Goal: Information Seeking & Learning: Learn about a topic

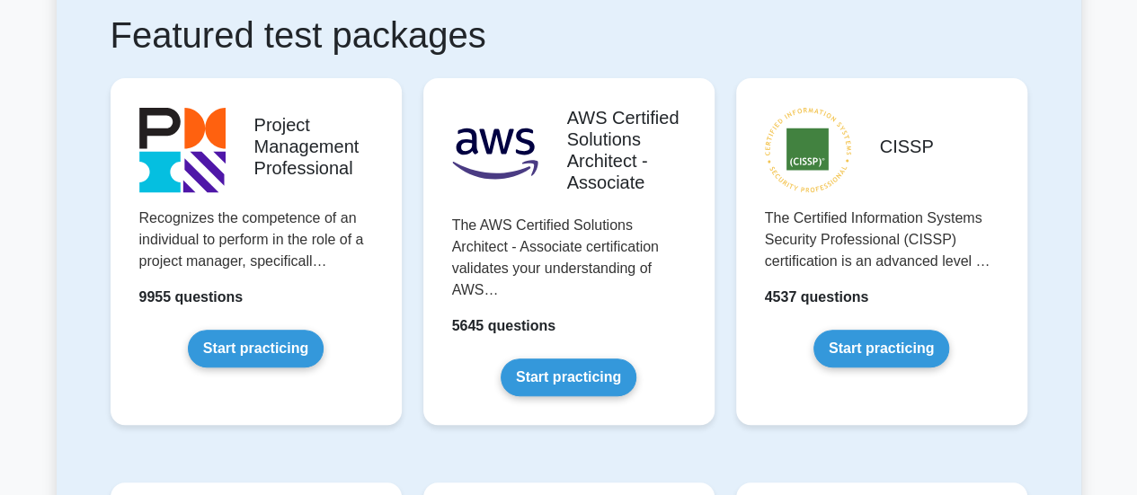
scroll to position [347, 0]
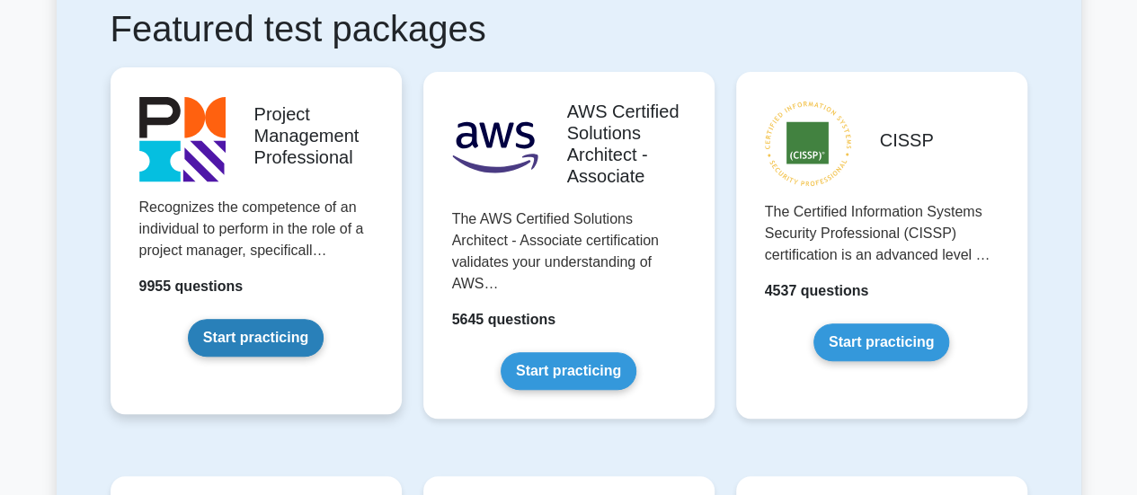
click at [261, 333] on link "Start practicing" at bounding box center [256, 338] width 136 height 38
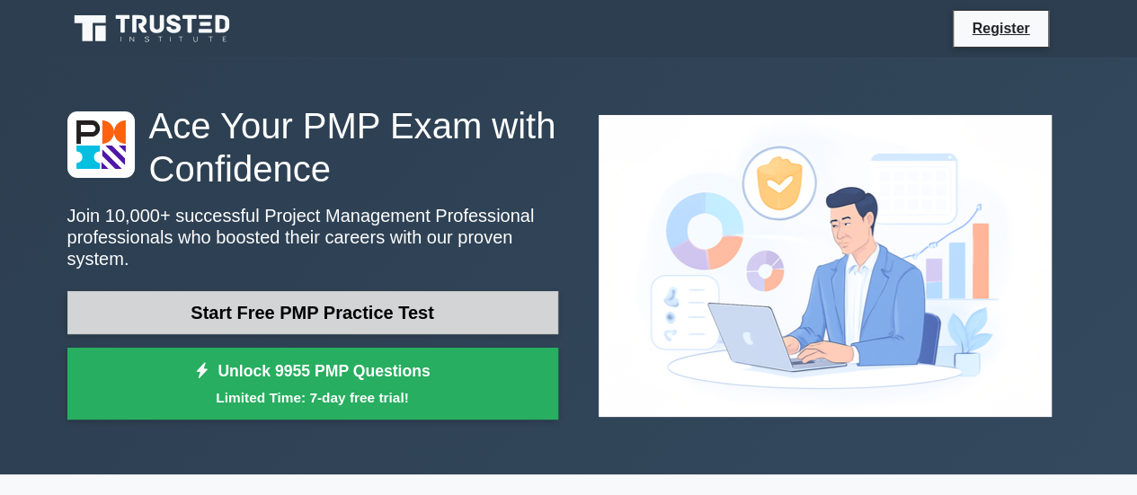
click at [341, 303] on link "Start Free PMP Practice Test" at bounding box center [312, 312] width 491 height 43
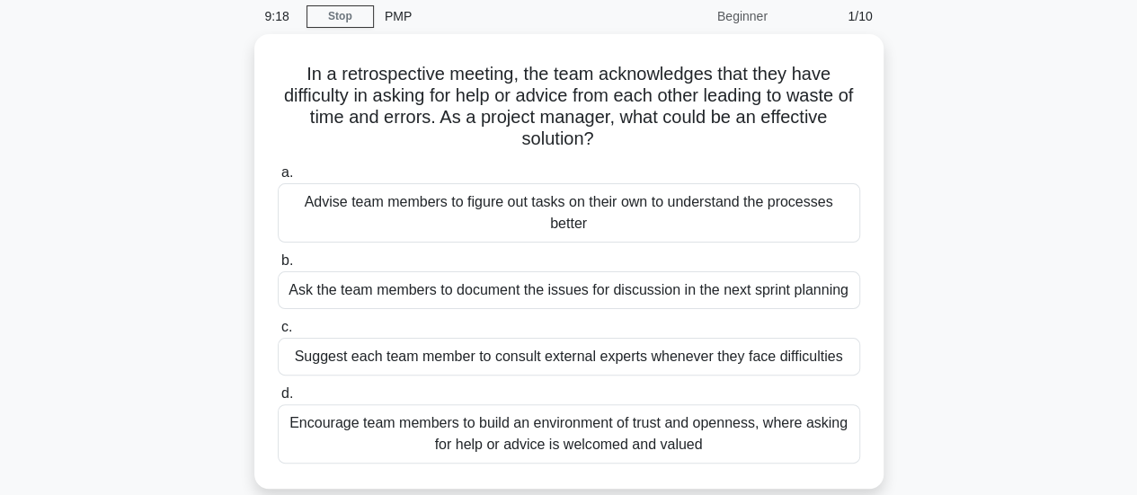
scroll to position [78, 0]
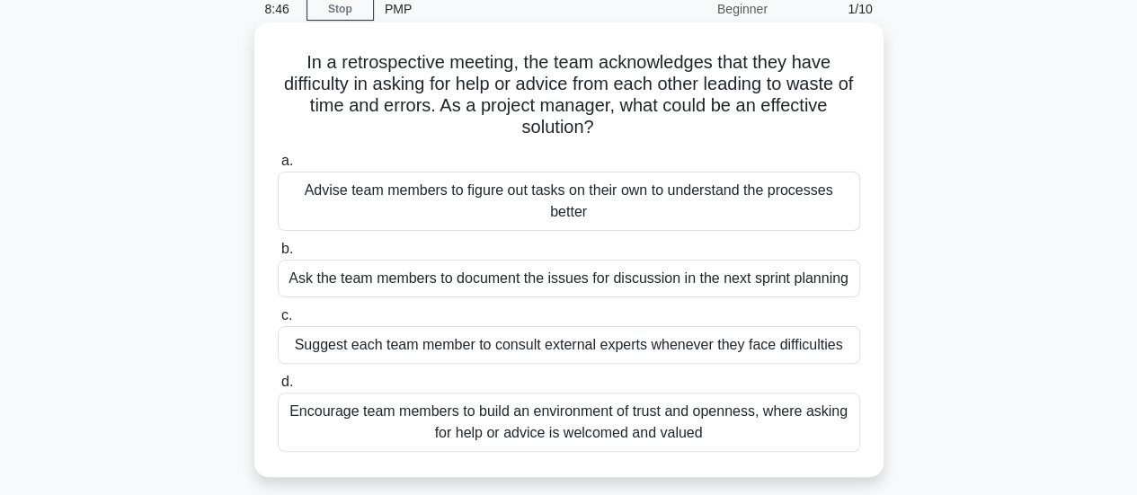
click at [561, 424] on div "Encourage team members to build an environment of trust and openness, where ask…" at bounding box center [569, 422] width 582 height 59
click at [278, 388] on input "d. Encourage team members to build an environment of trust and openness, where …" at bounding box center [278, 383] width 0 height 12
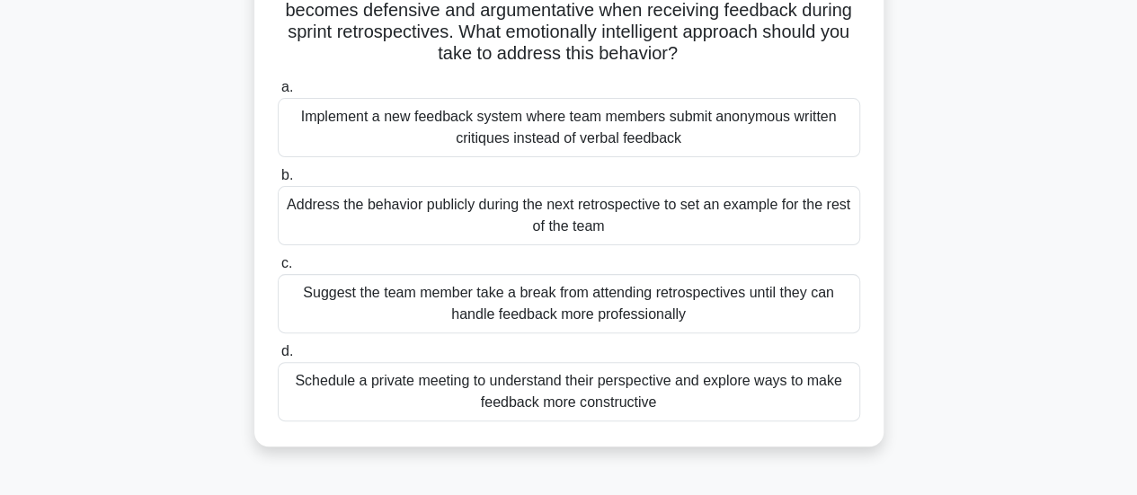
scroll to position [168, 0]
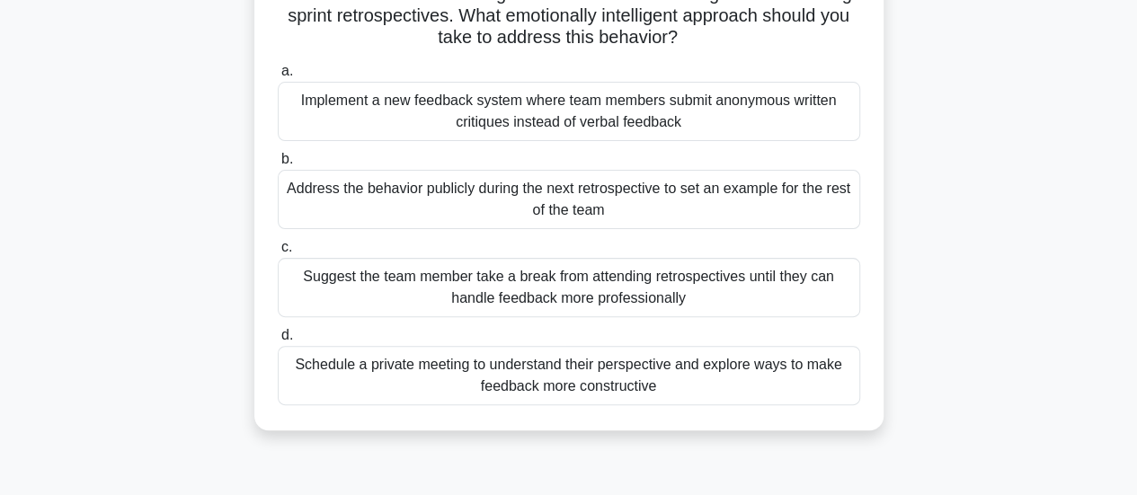
click at [650, 372] on div "Schedule a private meeting to understand their perspective and explore ways to …" at bounding box center [569, 375] width 582 height 59
click at [278, 342] on input "d. Schedule a private meeting to understand their perspective and explore ways …" at bounding box center [278, 336] width 0 height 12
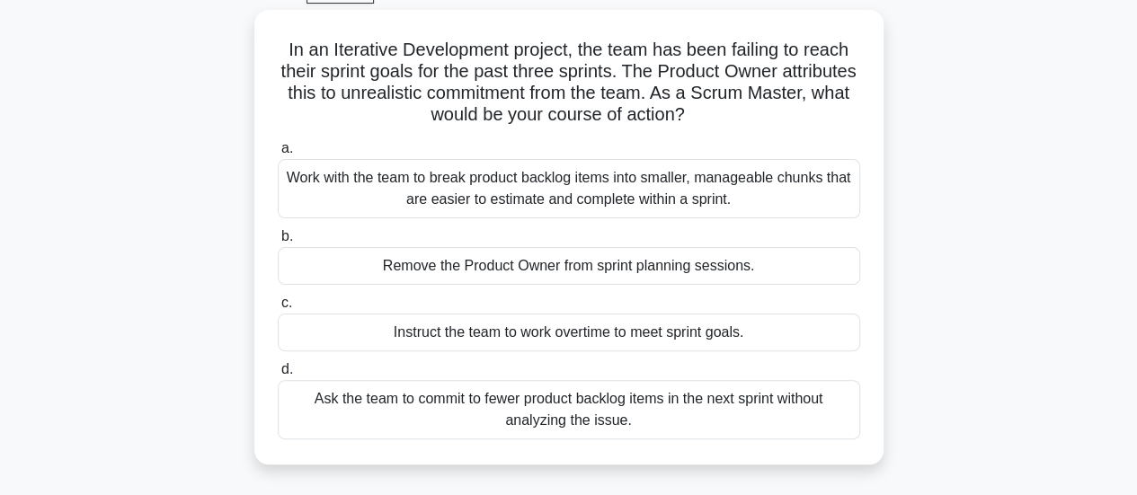
scroll to position [94, 0]
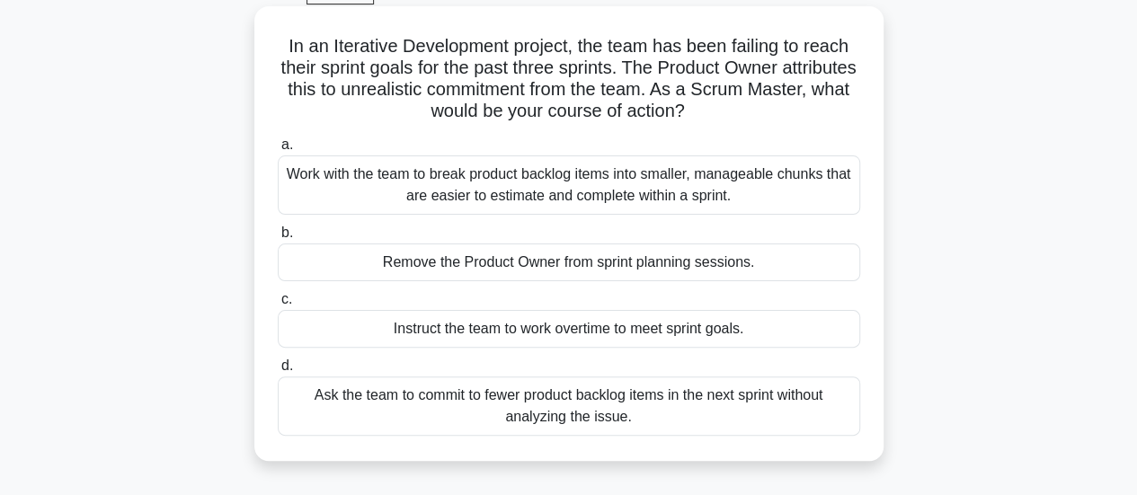
click at [721, 194] on div "Work with the team to break product backlog items into smaller, manageable chun…" at bounding box center [569, 184] width 582 height 59
click at [278, 151] on input "a. Work with the team to break product backlog items into smaller, manageable c…" at bounding box center [278, 145] width 0 height 12
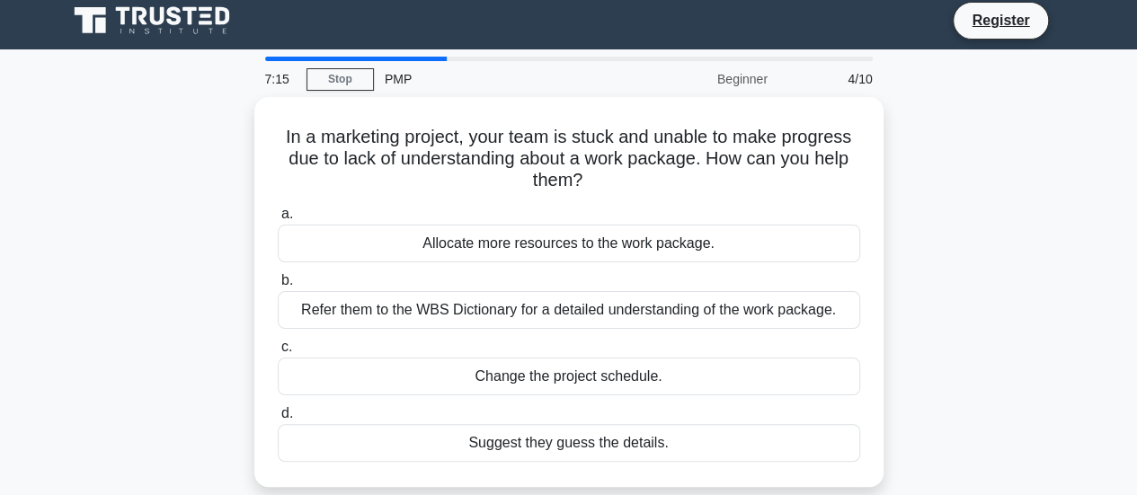
scroll to position [9, 0]
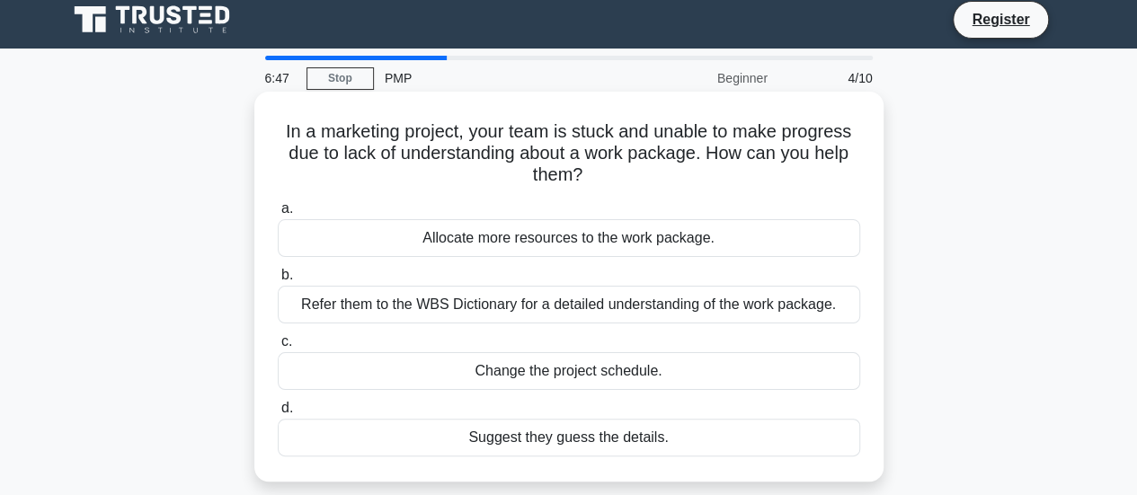
click at [687, 242] on div "Allocate more resources to the work package." at bounding box center [569, 238] width 582 height 38
click at [278, 215] on input "a. Allocate more resources to the work package." at bounding box center [278, 209] width 0 height 12
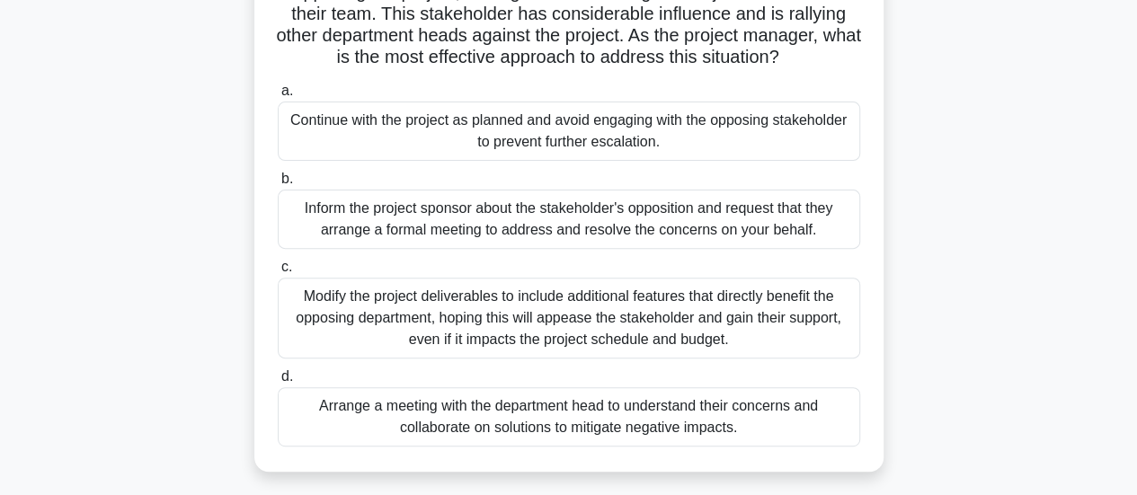
scroll to position [192, 0]
click at [728, 416] on div "Arrange a meeting with the department head to understand their concerns and col…" at bounding box center [569, 415] width 582 height 59
click at [278, 382] on input "d. Arrange a meeting with the department head to understand their concerns and …" at bounding box center [278, 376] width 0 height 12
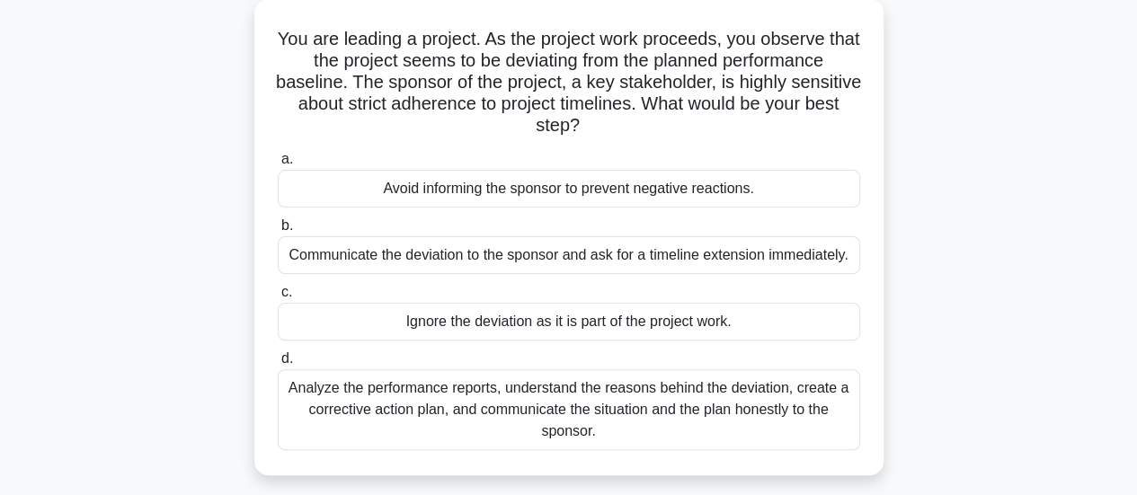
scroll to position [107, 0]
click at [728, 416] on div "Analyze the performance reports, understand the reasons behind the deviation, c…" at bounding box center [569, 408] width 582 height 81
click at [278, 364] on input "d. Analyze the performance reports, understand the reasons behind the deviation…" at bounding box center [278, 358] width 0 height 12
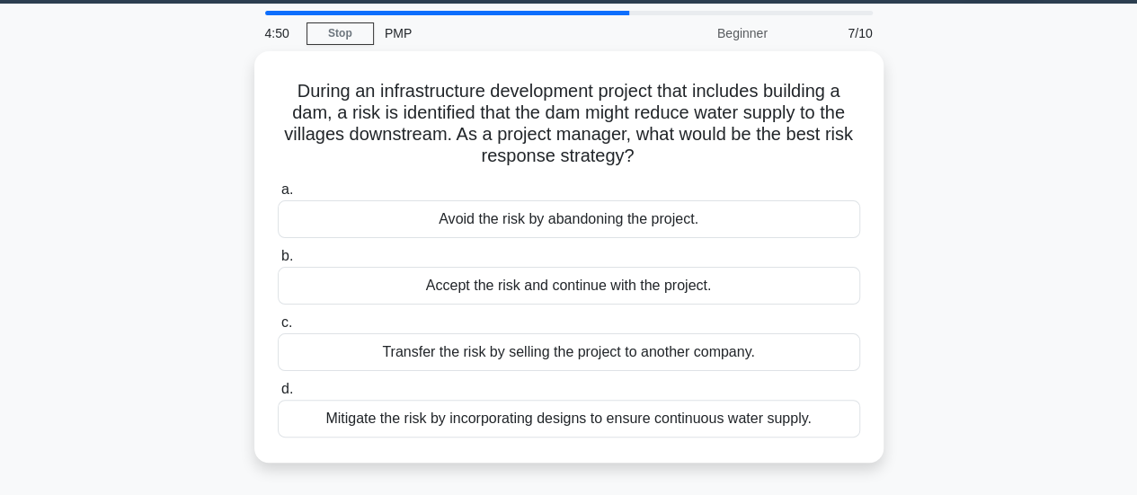
scroll to position [55, 0]
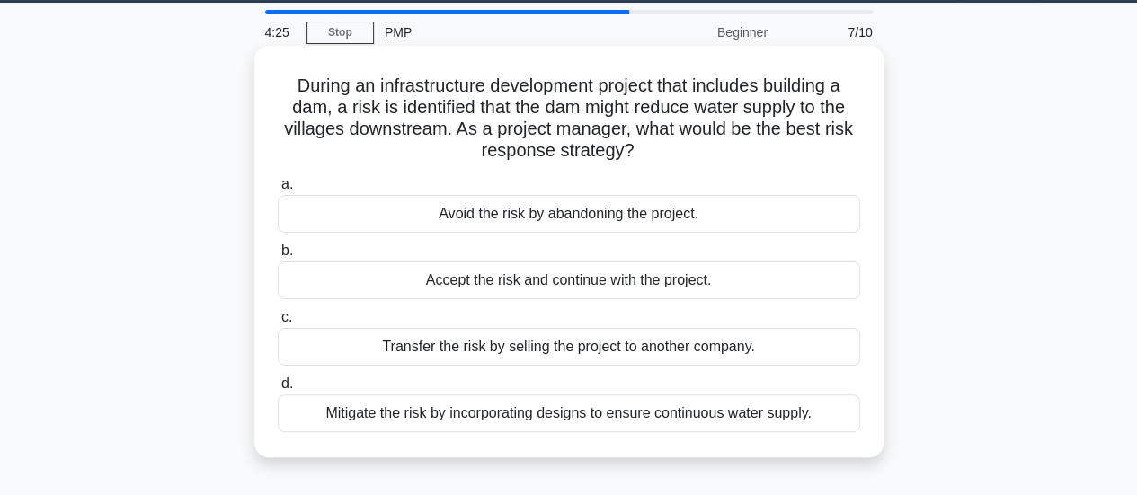
click at [746, 413] on div "Mitigate the risk by incorporating designs to ensure continuous water supply." at bounding box center [569, 414] width 582 height 38
click at [278, 390] on input "d. Mitigate the risk by incorporating designs to ensure continuous water supply." at bounding box center [278, 384] width 0 height 12
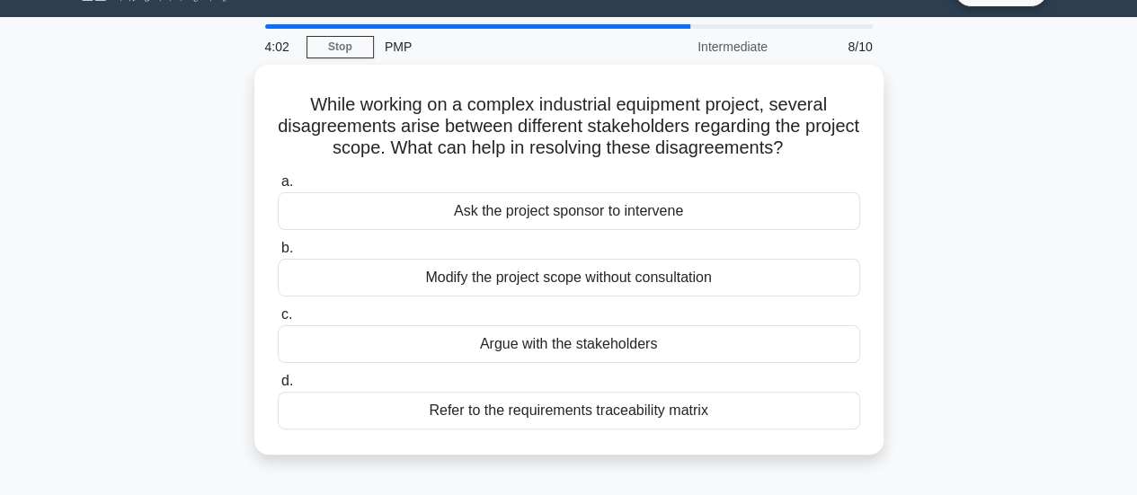
scroll to position [43, 0]
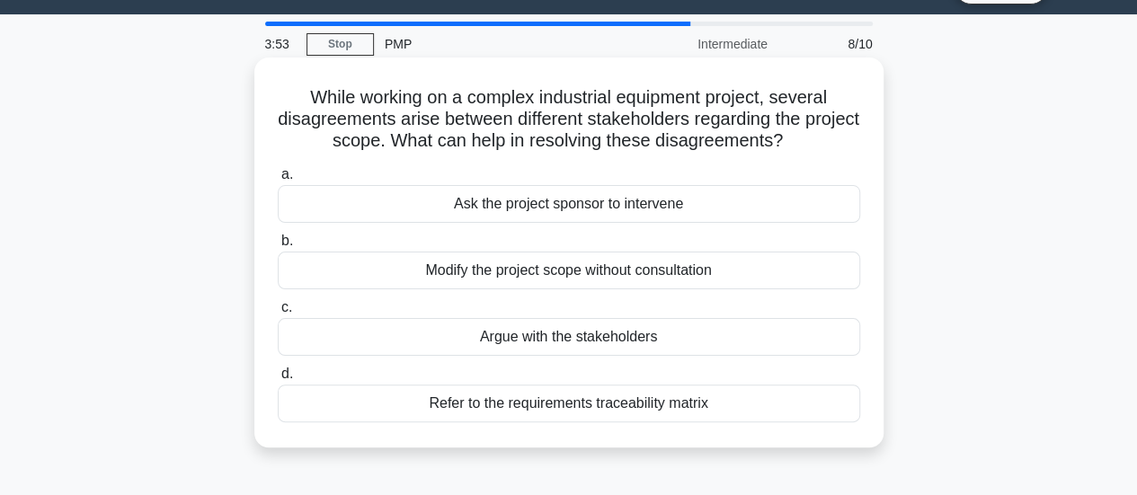
click at [676, 413] on div "Refer to the requirements traceability matrix" at bounding box center [569, 404] width 582 height 38
click at [278, 380] on input "d. Refer to the requirements traceability matrix" at bounding box center [278, 374] width 0 height 12
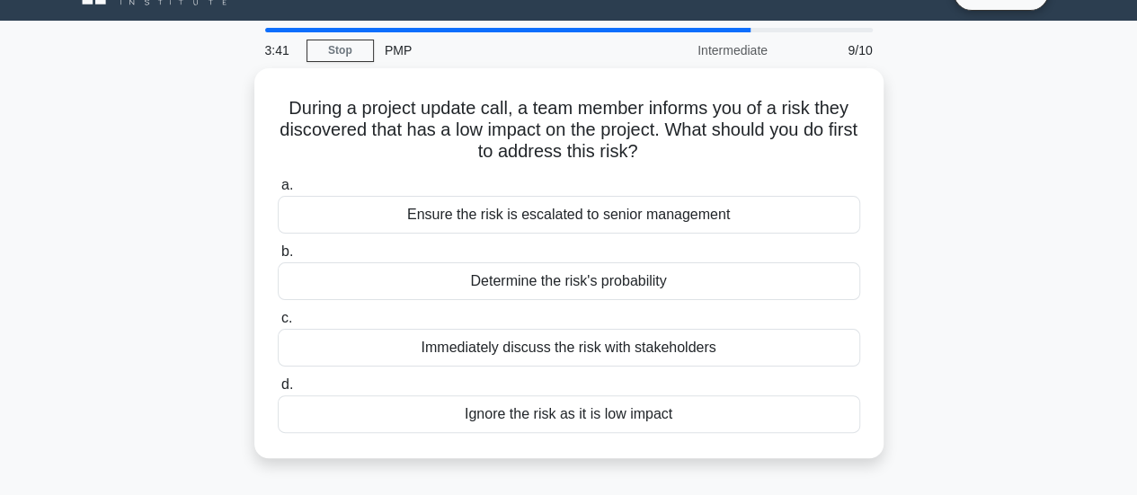
scroll to position [36, 0]
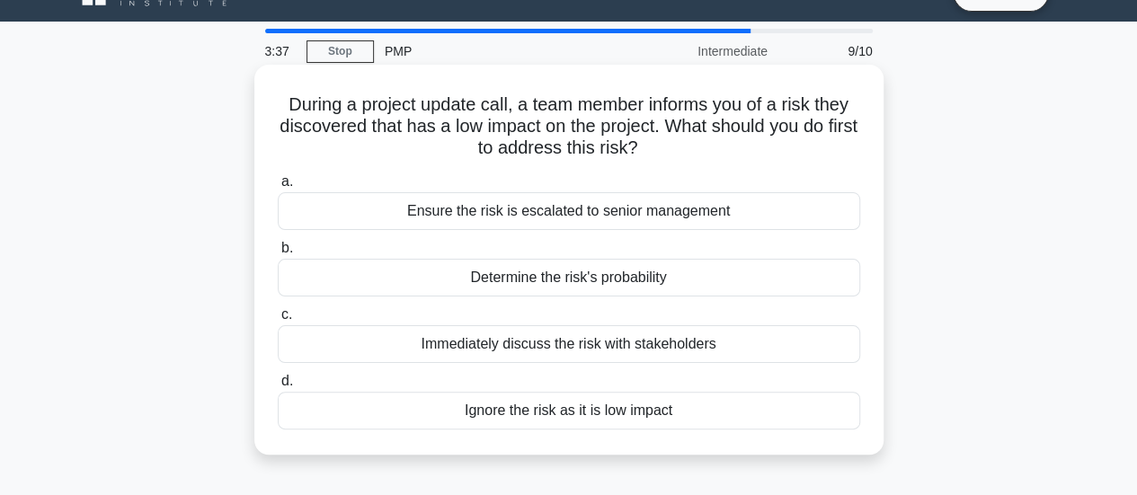
click at [712, 276] on div "Determine the risk's probability" at bounding box center [569, 278] width 582 height 38
click at [278, 254] on input "b. Determine the risk's probability" at bounding box center [278, 249] width 0 height 12
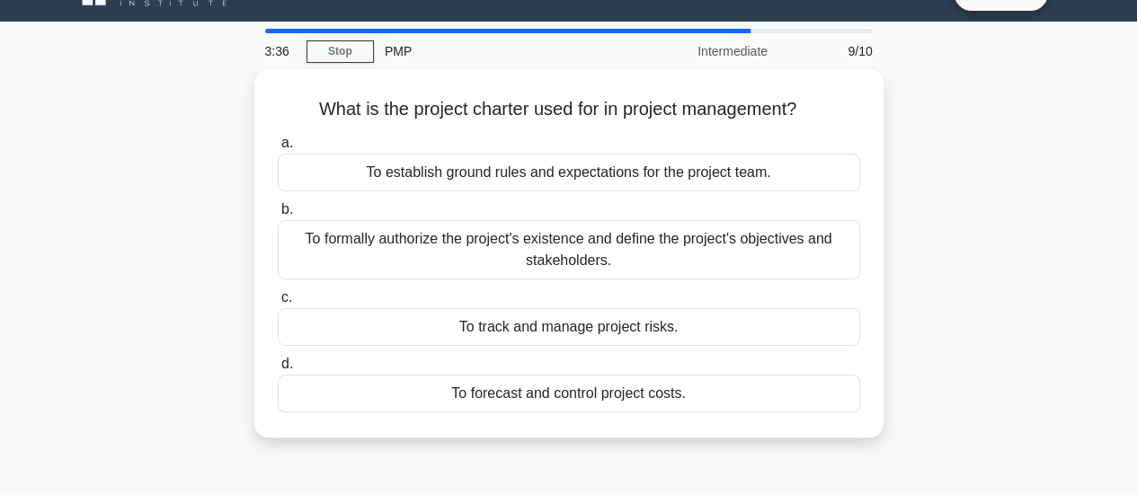
scroll to position [0, 0]
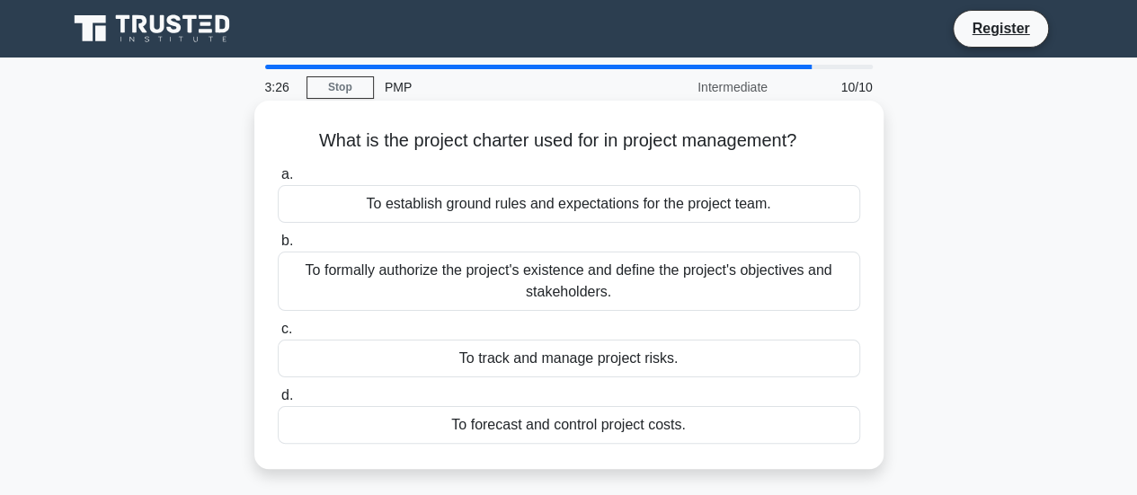
click at [663, 271] on div "To formally authorize the project's existence and define the project's objectiv…" at bounding box center [569, 281] width 582 height 59
click at [278, 247] on input "b. To formally authorize the project's existence and define the project's objec…" at bounding box center [278, 241] width 0 height 12
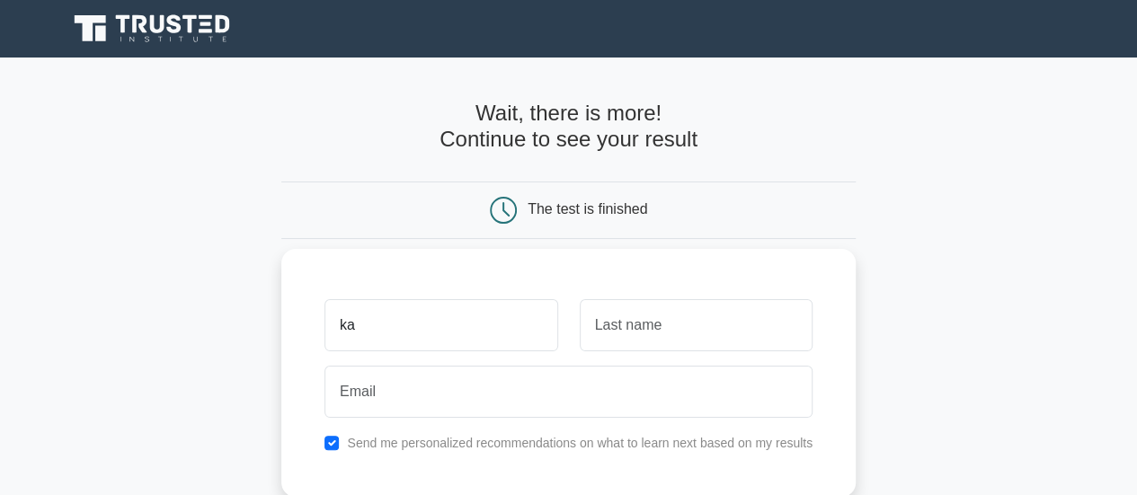
type input "k"
type input "[PERSON_NAME]"
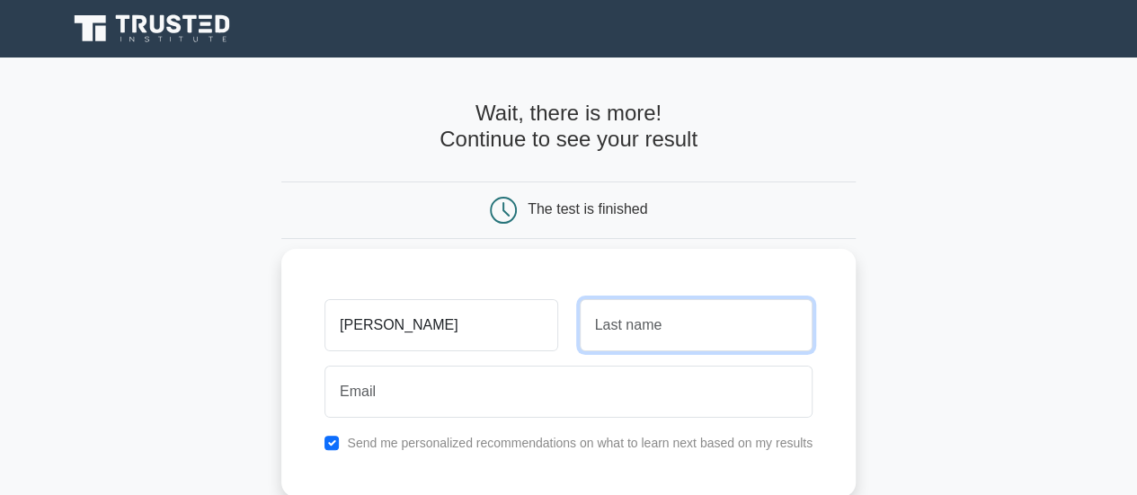
click at [641, 321] on input "text" at bounding box center [696, 325] width 233 height 52
type input "Daher"
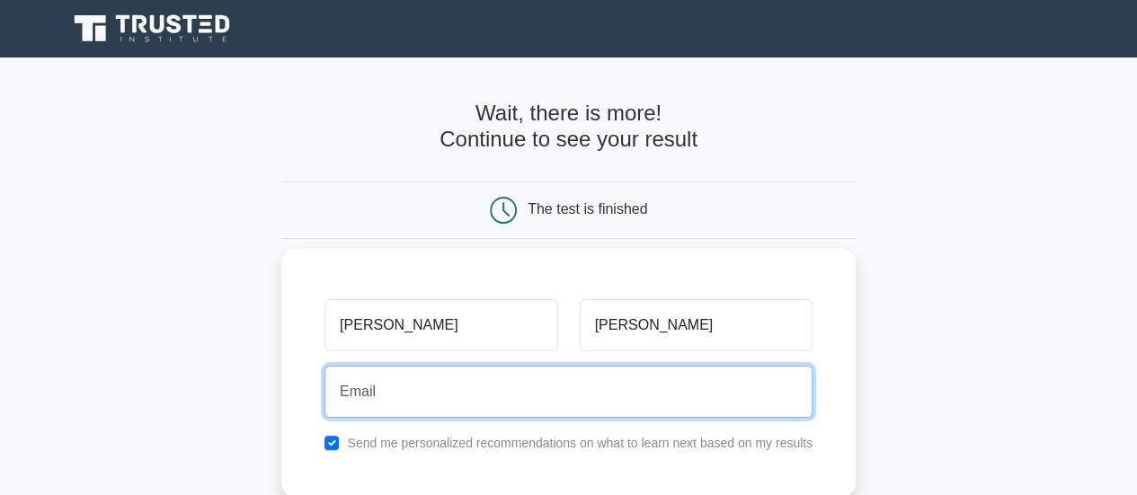
click at [534, 394] on input "email" at bounding box center [568, 392] width 488 height 52
type input "karimas32@gmail.com"
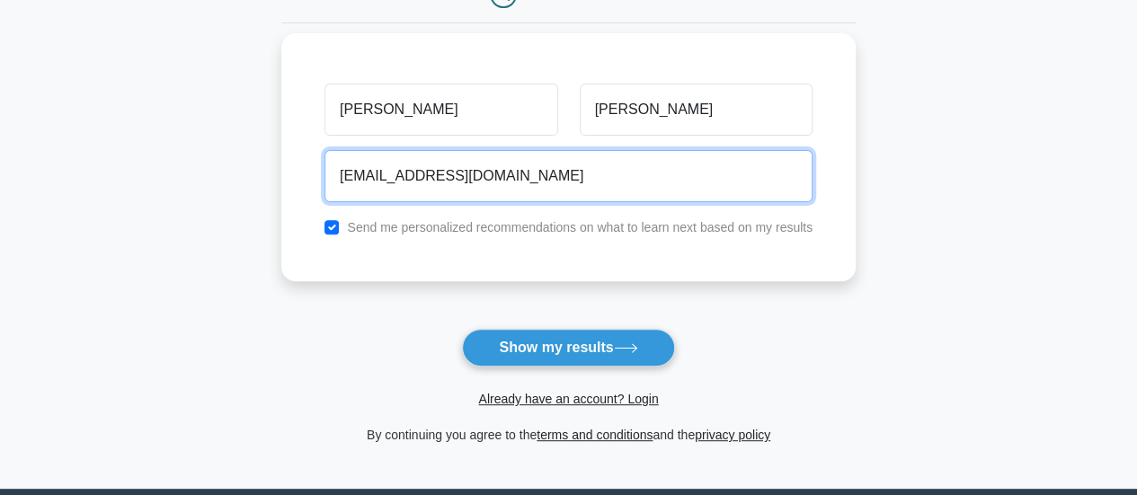
scroll to position [218, 0]
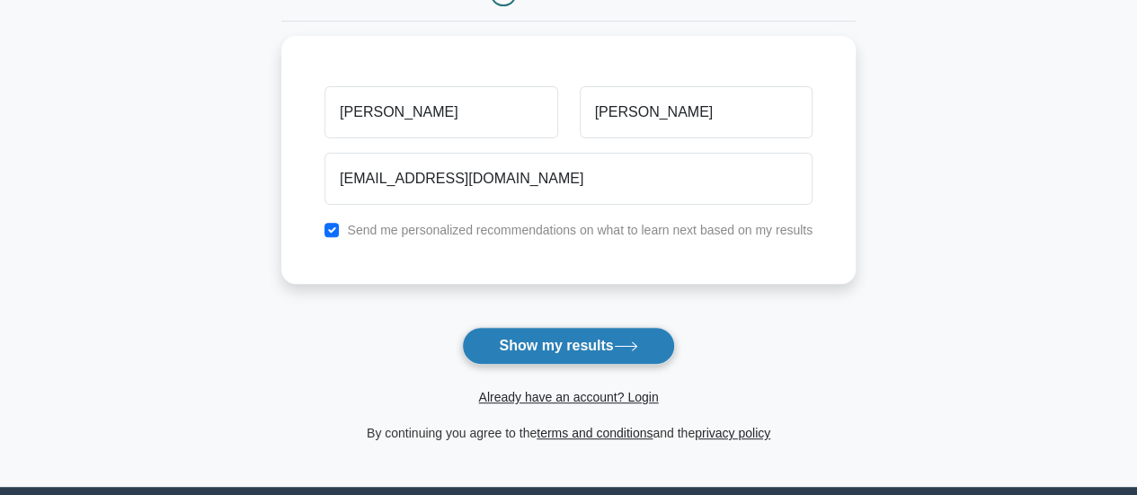
click at [582, 347] on button "Show my results" at bounding box center [568, 346] width 212 height 38
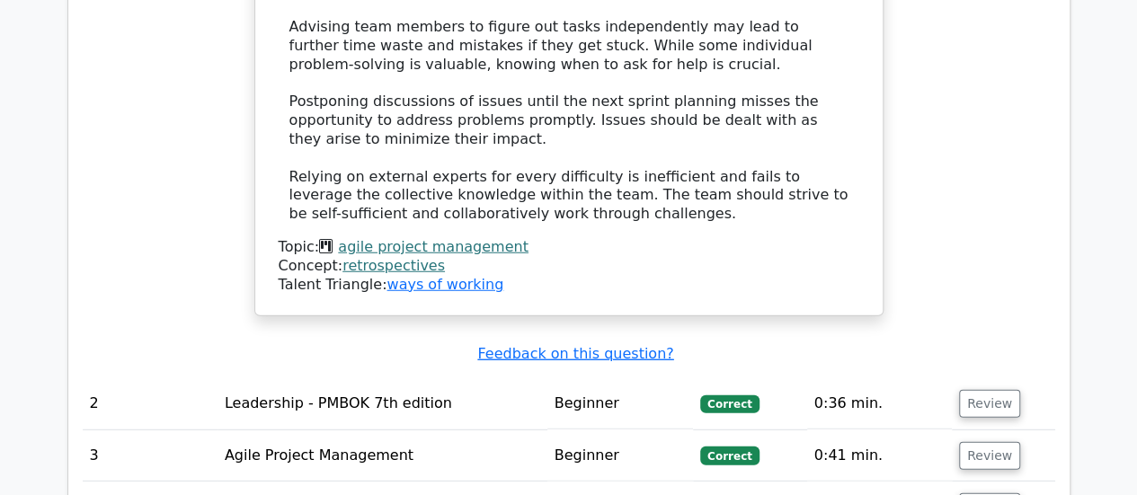
scroll to position [2446, 0]
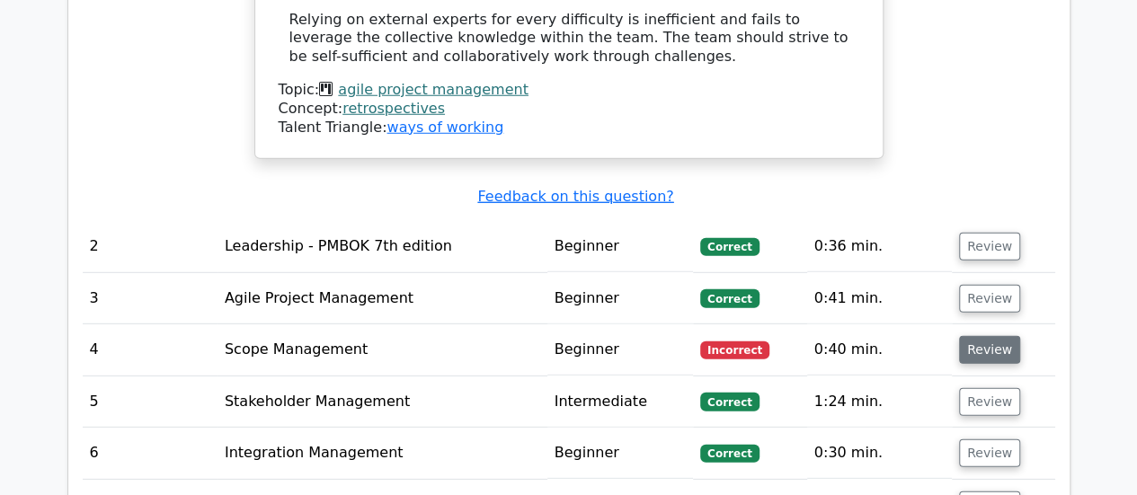
click at [959, 336] on button "Review" at bounding box center [989, 350] width 61 height 28
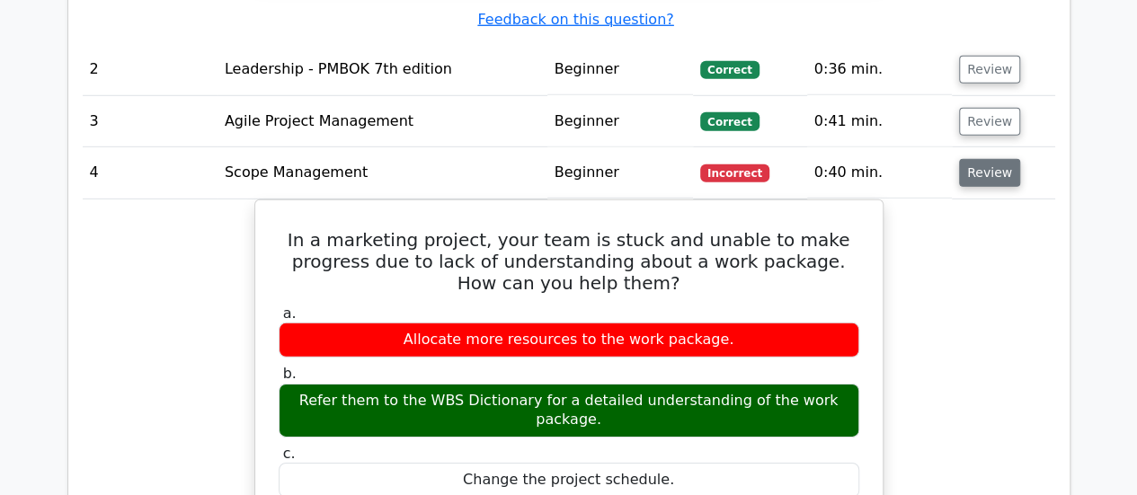
scroll to position [2622, 0]
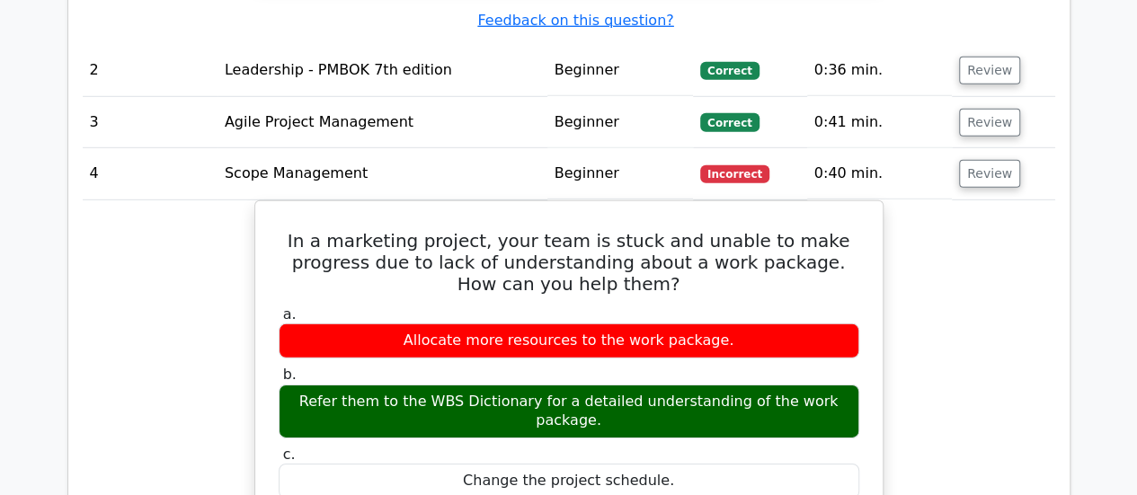
click at [885, 148] on td "0:40 min." at bounding box center [879, 173] width 145 height 51
click at [979, 160] on button "Review" at bounding box center [989, 174] width 61 height 28
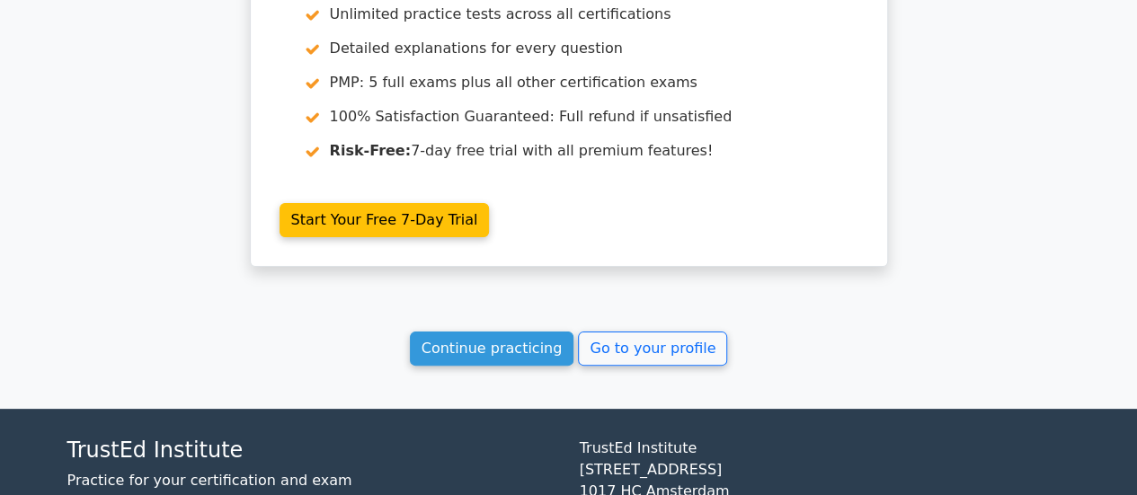
scroll to position [3485, 0]
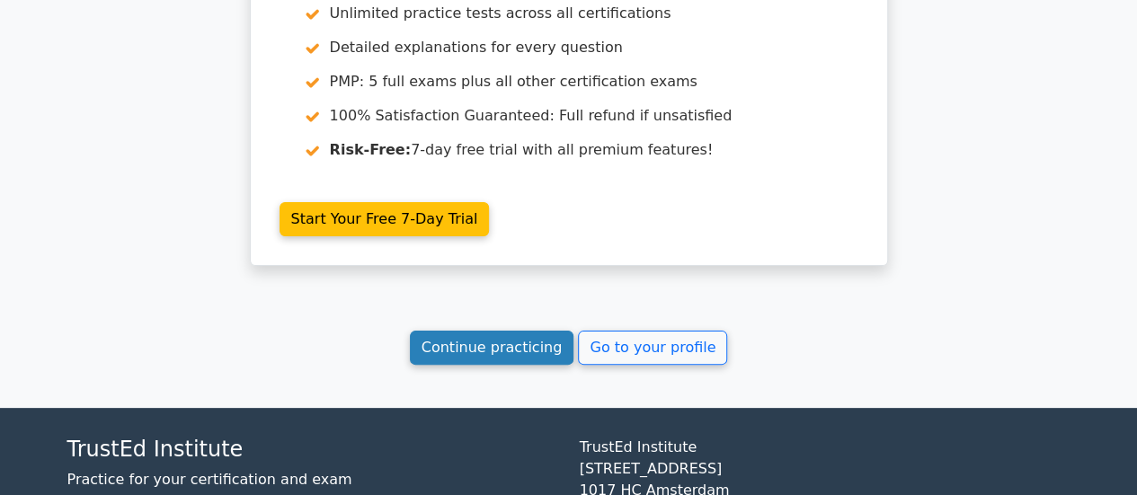
click at [512, 331] on link "Continue practicing" at bounding box center [492, 348] width 164 height 34
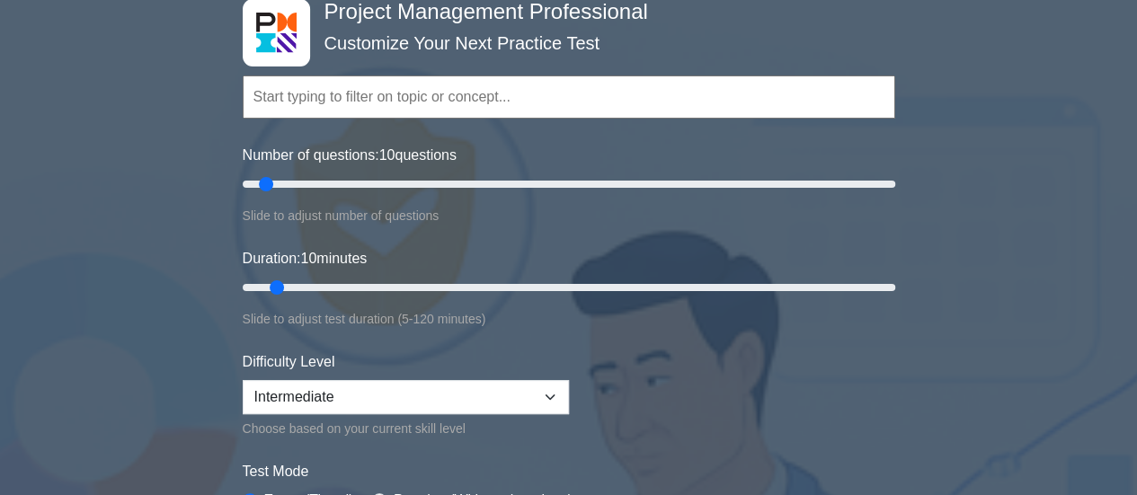
scroll to position [139, 0]
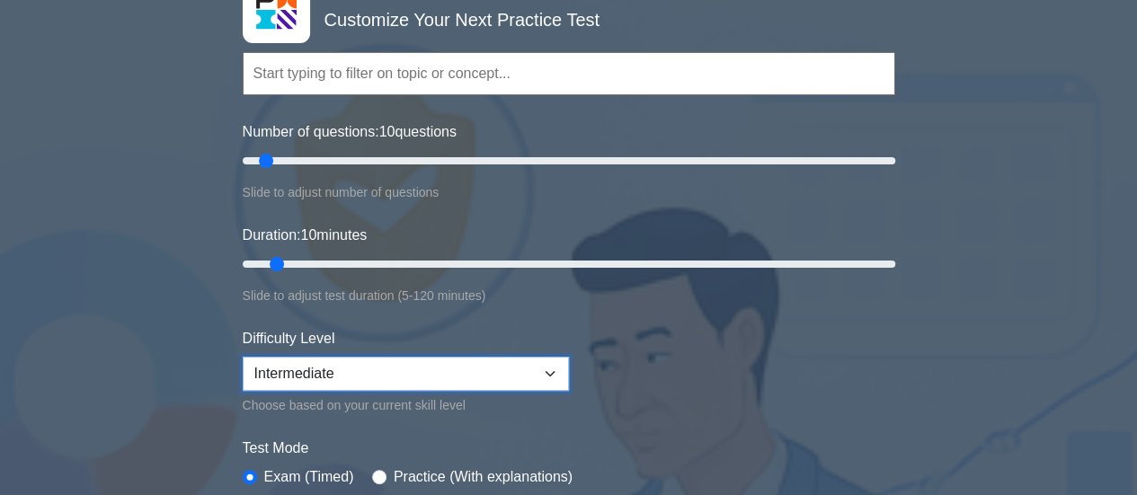
click at [471, 377] on select "Beginner Intermediate Expert" at bounding box center [406, 374] width 326 height 34
click at [243, 357] on select "Beginner Intermediate Expert" at bounding box center [406, 374] width 326 height 34
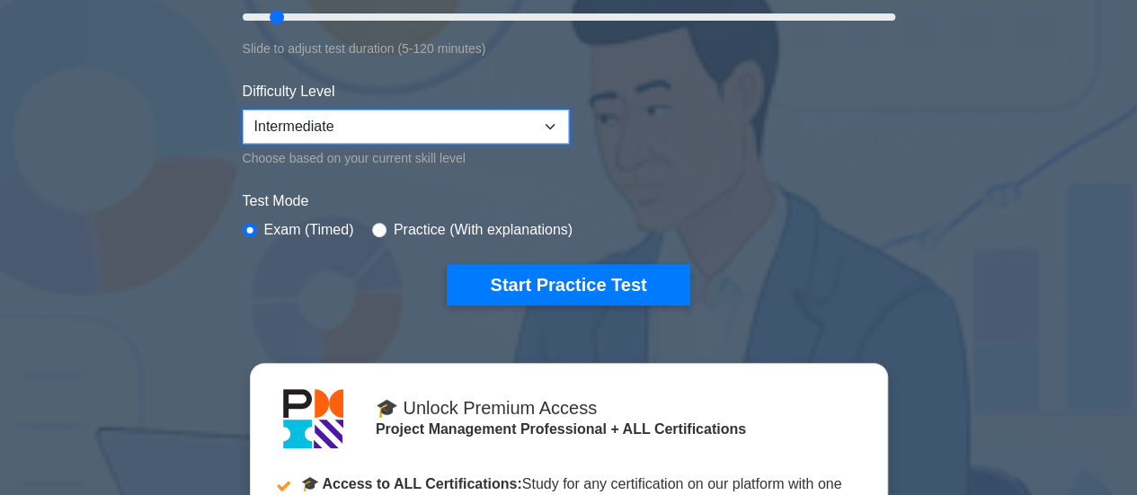
scroll to position [387, 0]
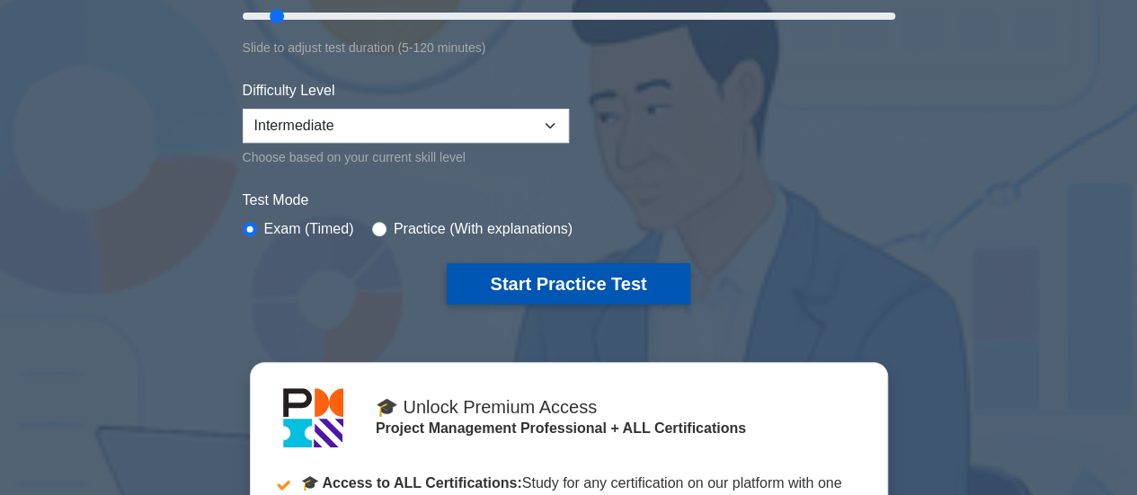
click at [568, 272] on button "Start Practice Test" at bounding box center [568, 283] width 243 height 41
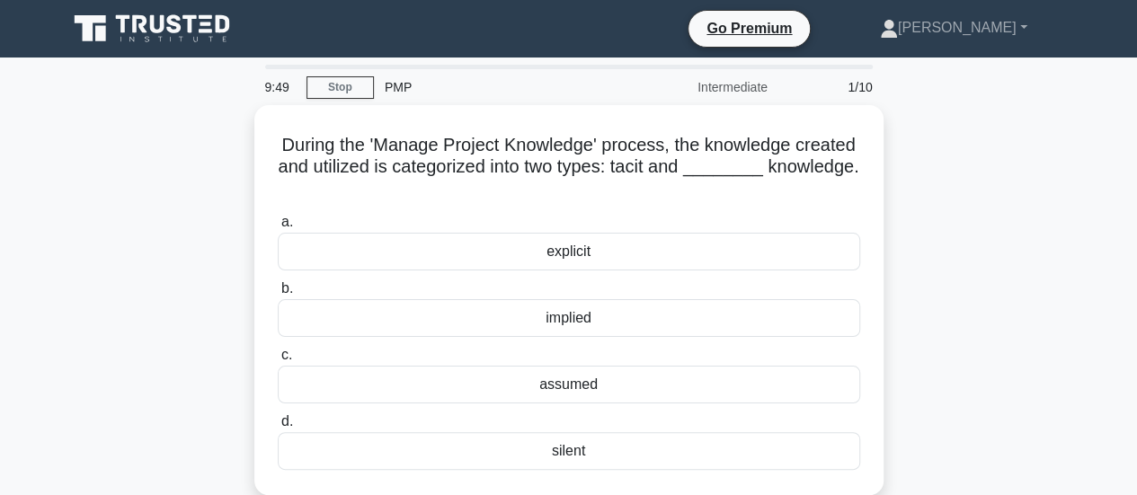
scroll to position [34, 0]
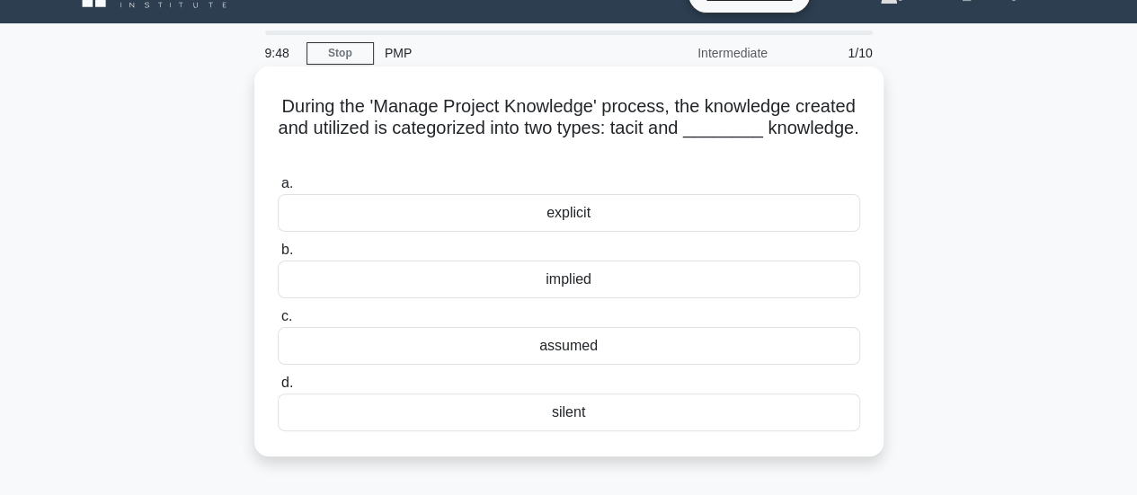
click at [586, 222] on div "explicit" at bounding box center [569, 213] width 582 height 38
click at [278, 190] on input "a. explicit" at bounding box center [278, 184] width 0 height 12
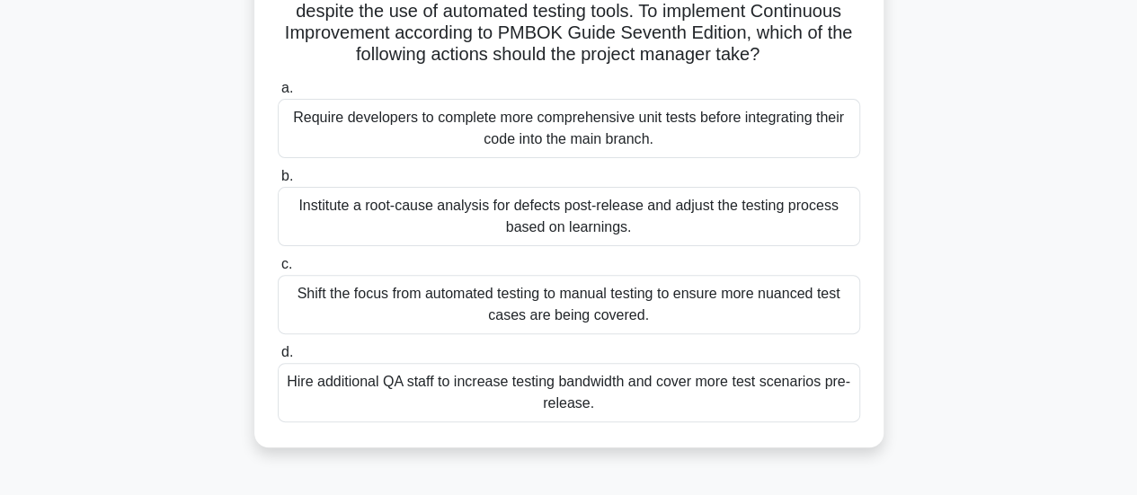
scroll to position [176, 0]
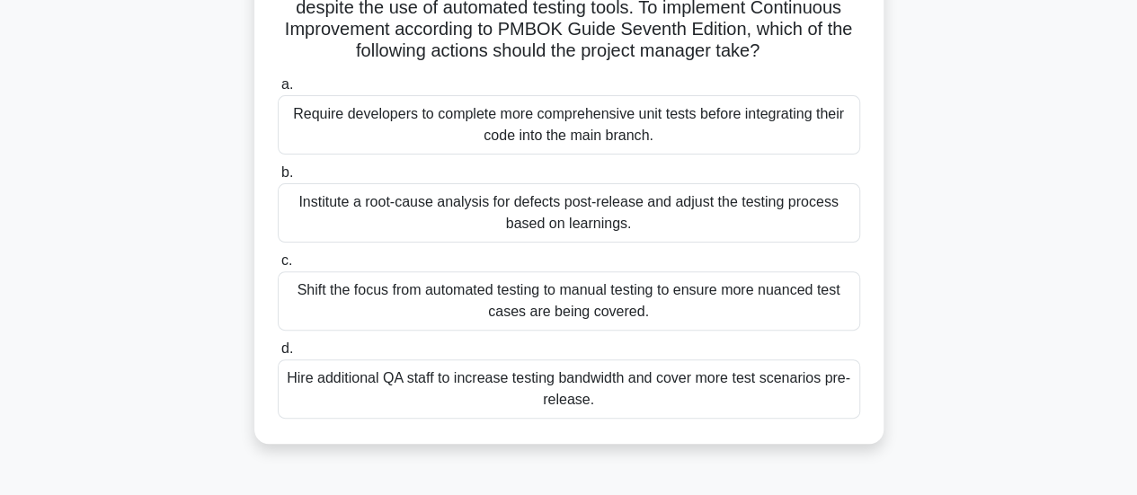
click at [727, 382] on div "Hire additional QA staff to increase testing bandwidth and cover more test scen…" at bounding box center [569, 389] width 582 height 59
click at [278, 355] on input "d. Hire additional QA staff to increase testing bandwidth and cover more test s…" at bounding box center [278, 349] width 0 height 12
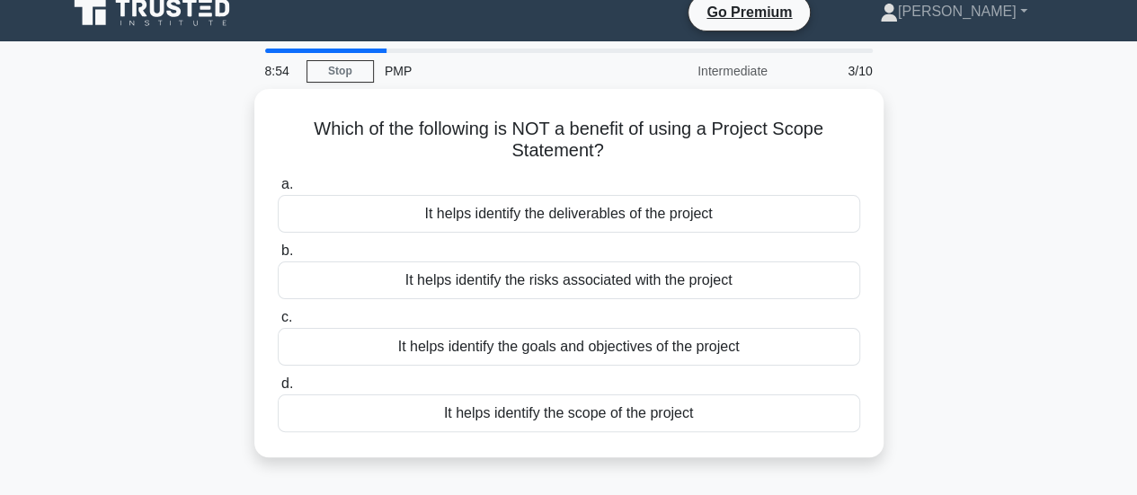
scroll to position [17, 0]
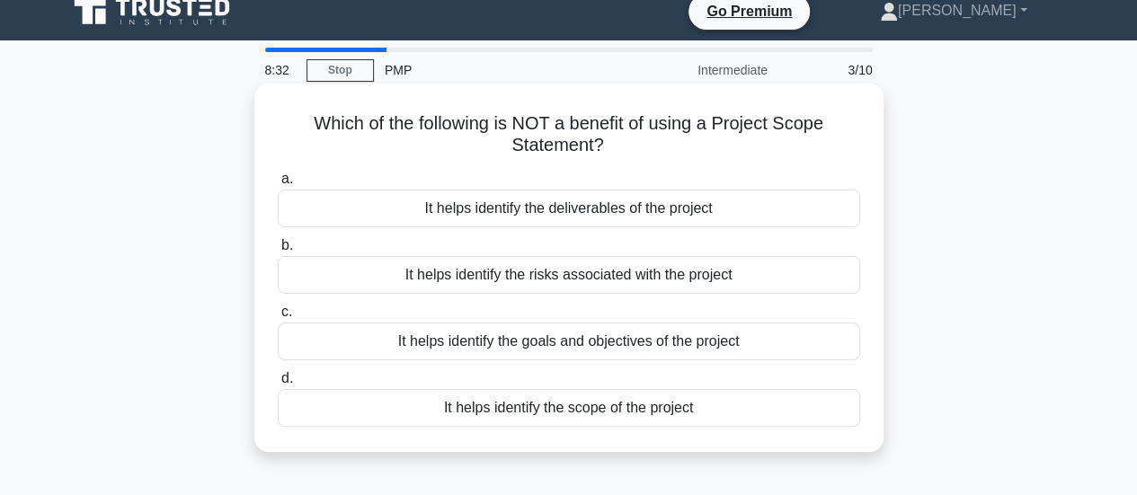
click at [705, 280] on div "It helps identify the risks associated with the project" at bounding box center [569, 275] width 582 height 38
click at [278, 252] on input "b. It helps identify the risks associated with the project" at bounding box center [278, 246] width 0 height 12
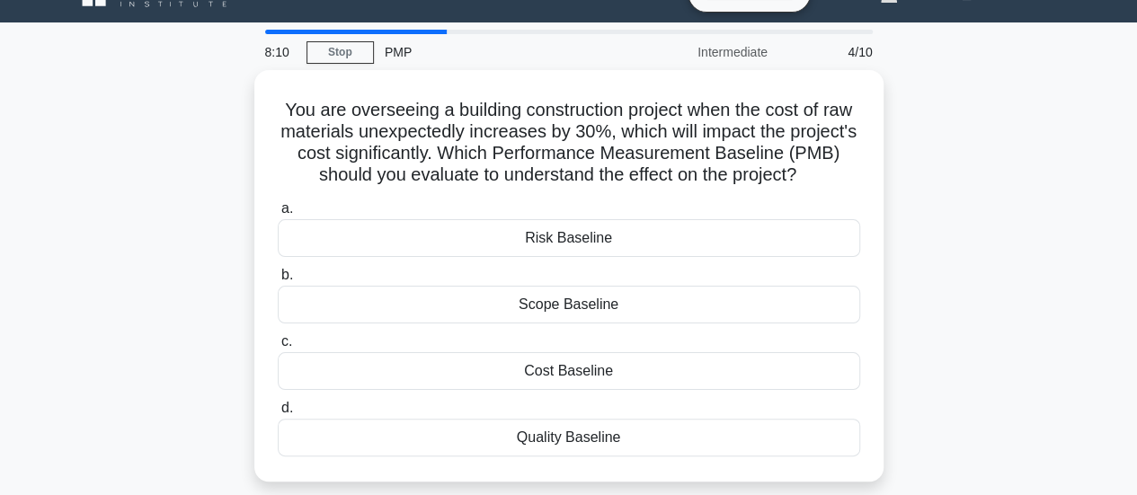
scroll to position [29, 0]
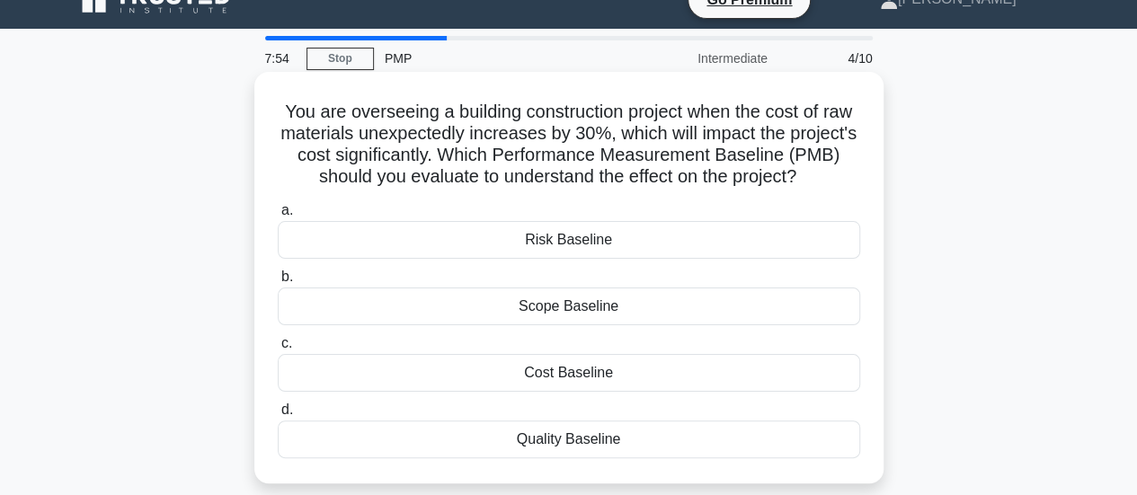
click at [614, 377] on div "Cost Baseline" at bounding box center [569, 373] width 582 height 38
click at [278, 350] on input "c. Cost Baseline" at bounding box center [278, 344] width 0 height 12
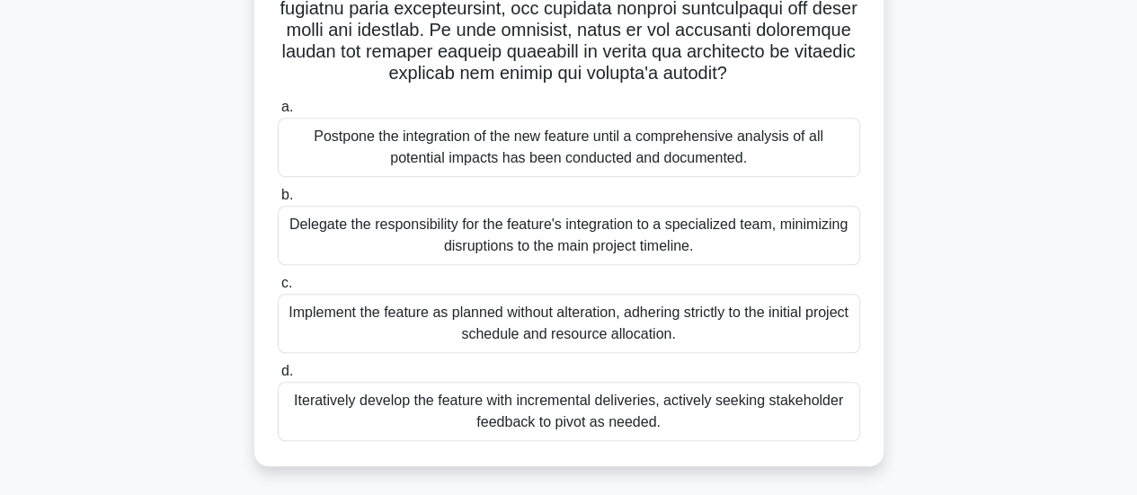
scroll to position [488, 0]
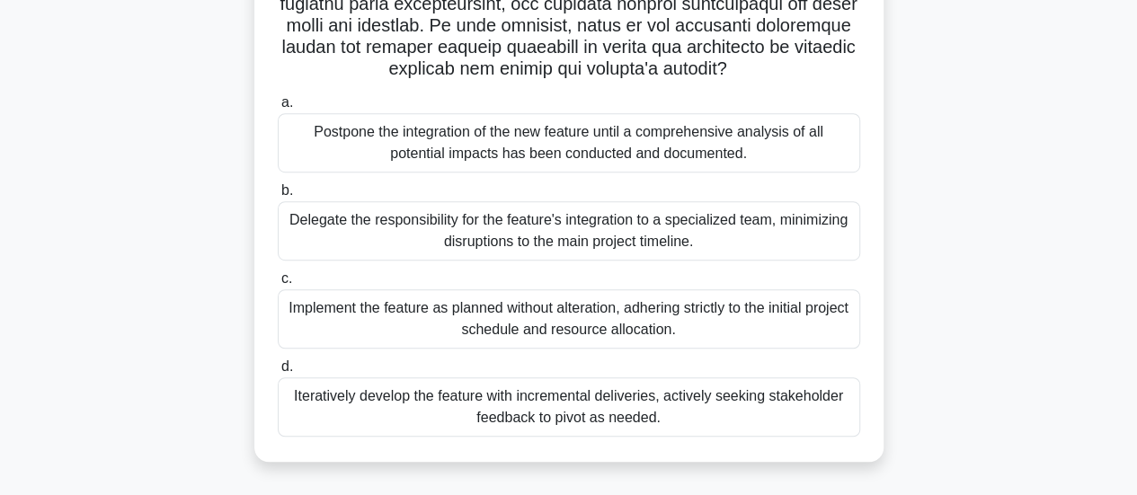
click at [730, 423] on div "Iteratively develop the feature with incremental deliveries, actively seeking s…" at bounding box center [569, 406] width 582 height 59
click at [278, 373] on input "d. Iteratively develop the feature with incremental deliveries, actively seekin…" at bounding box center [278, 367] width 0 height 12
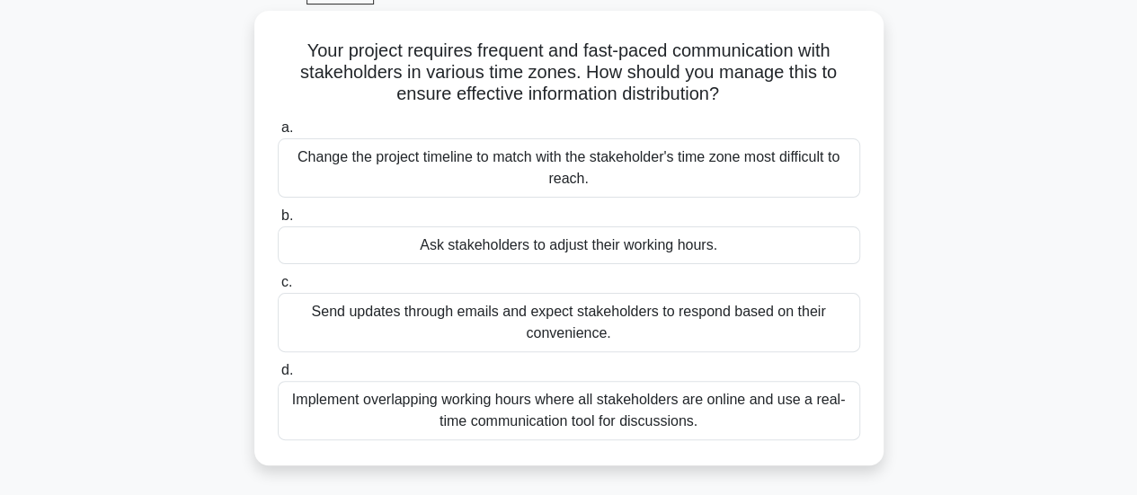
scroll to position [97, 0]
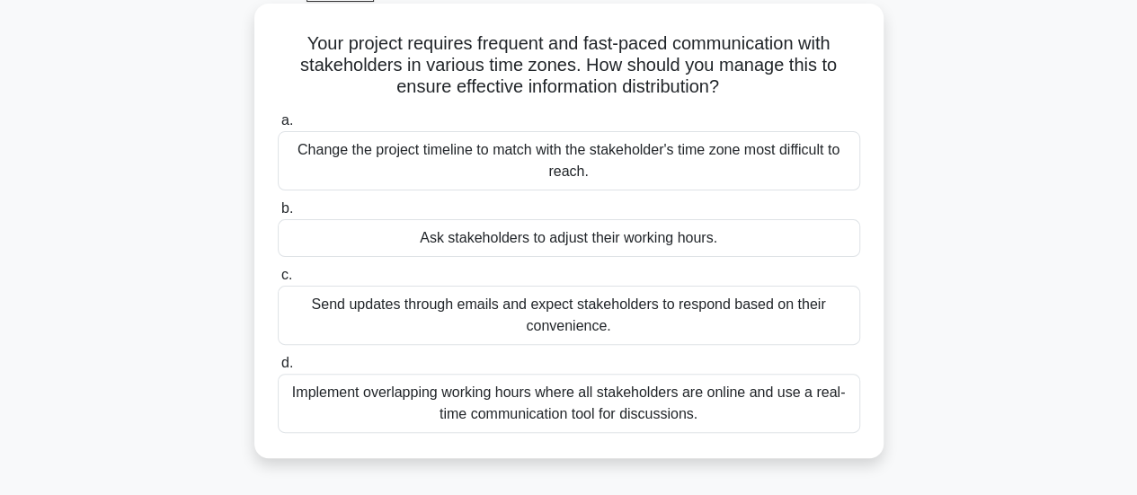
click at [622, 407] on div "Implement overlapping working hours where all stakeholders are online and use a…" at bounding box center [569, 403] width 582 height 59
click at [278, 369] on input "d. Implement overlapping working hours where all stakeholders are online and us…" at bounding box center [278, 364] width 0 height 12
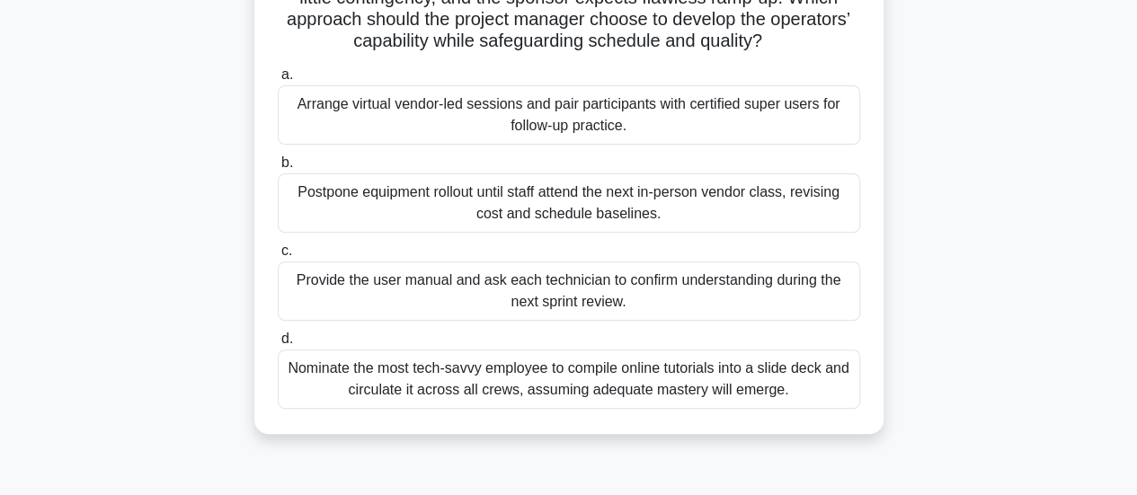
scroll to position [205, 0]
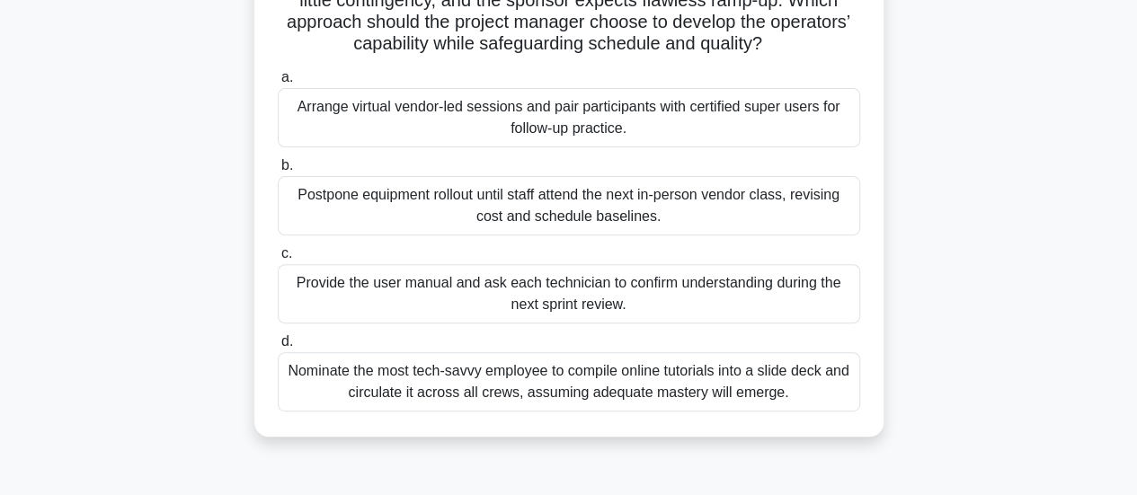
click at [681, 146] on div "Arrange virtual vendor-led sessions and pair participants with certified super …" at bounding box center [569, 117] width 582 height 59
click at [278, 84] on input "a. Arrange virtual vendor-led sessions and pair participants with certified sup…" at bounding box center [278, 78] width 0 height 12
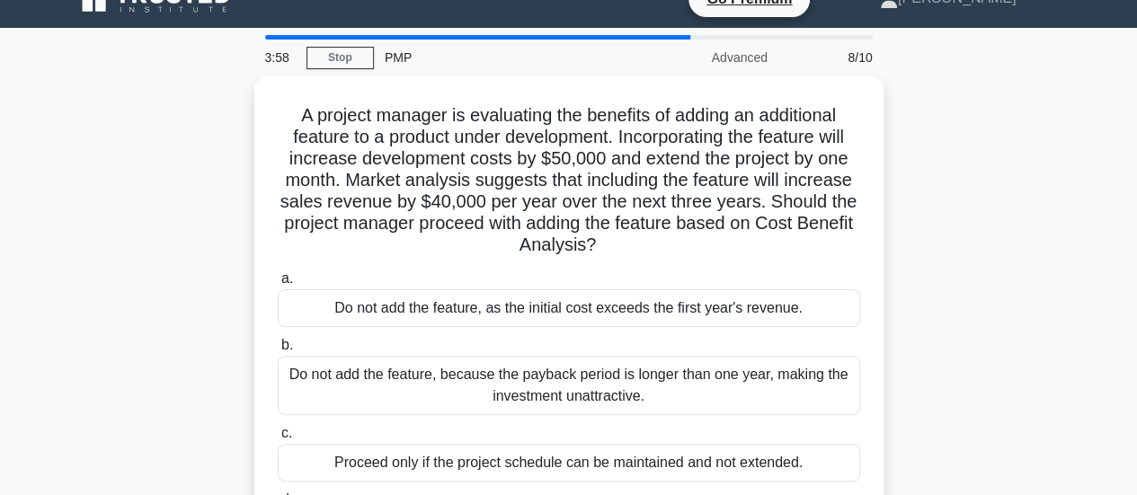
scroll to position [32, 0]
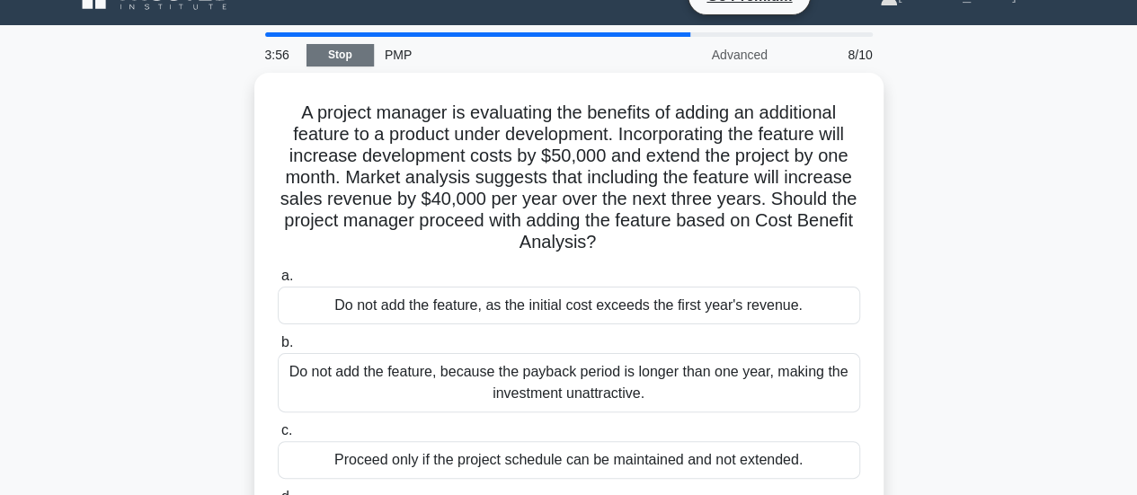
click at [342, 58] on link "Stop" at bounding box center [339, 55] width 67 height 22
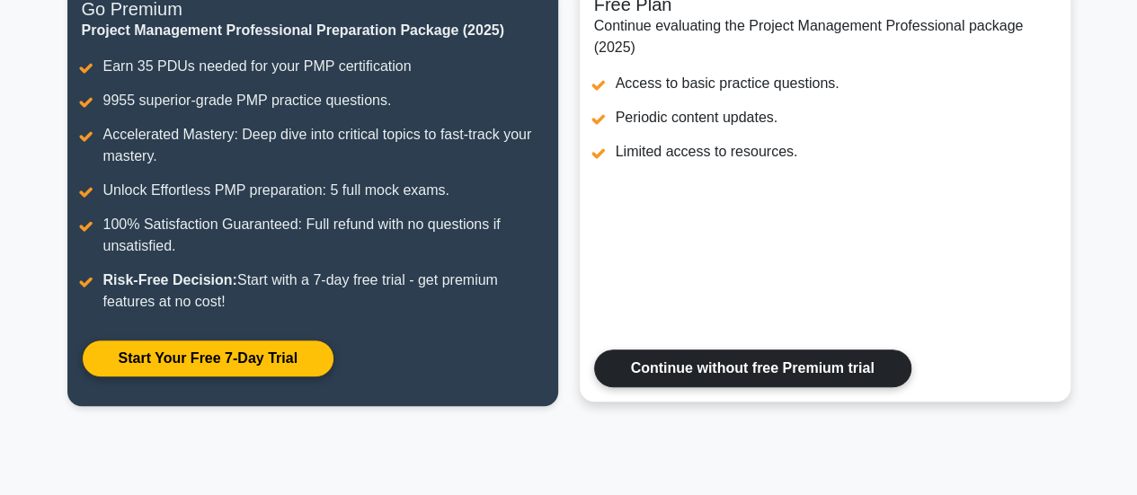
scroll to position [264, 0]
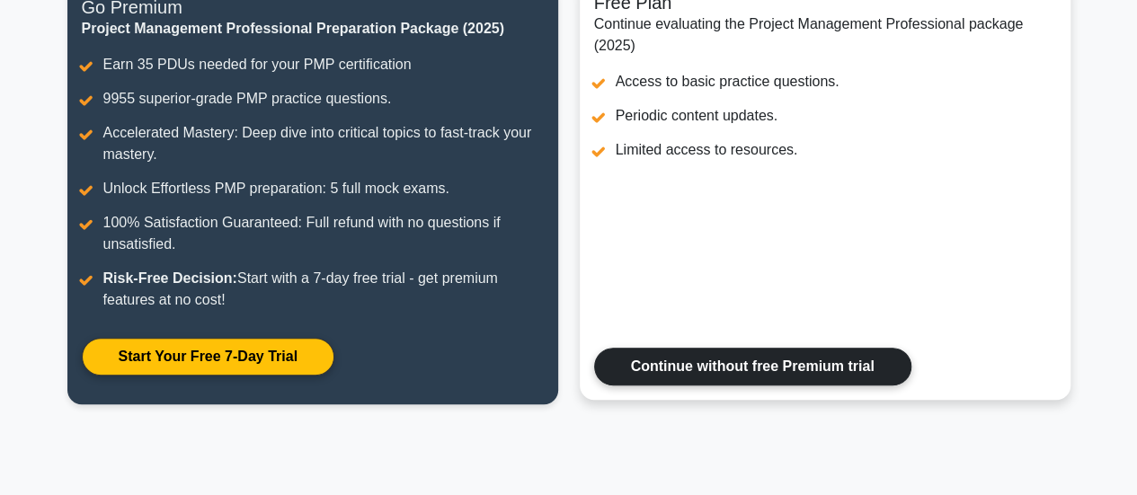
click at [782, 355] on link "Continue without free Premium trial" at bounding box center [752, 367] width 317 height 38
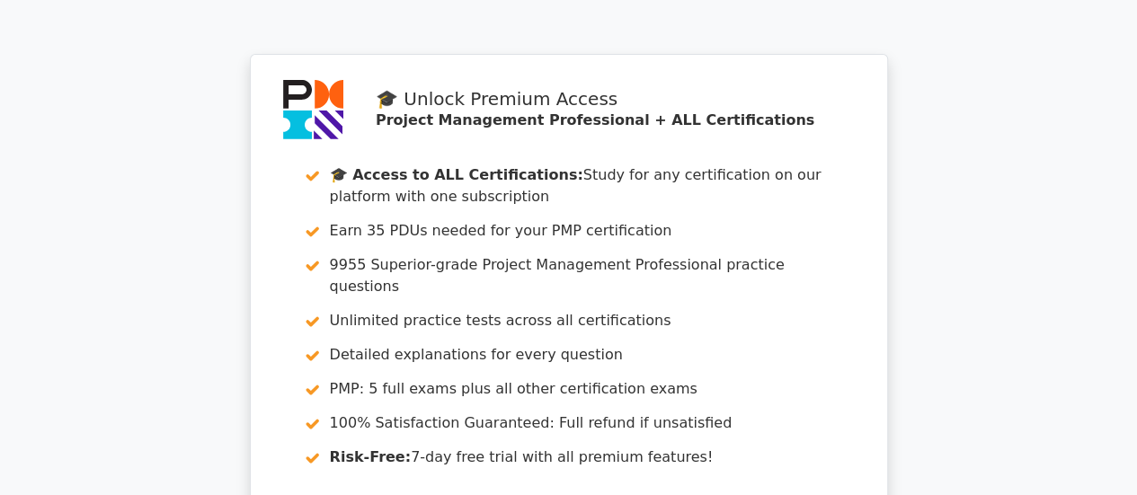
scroll to position [3529, 0]
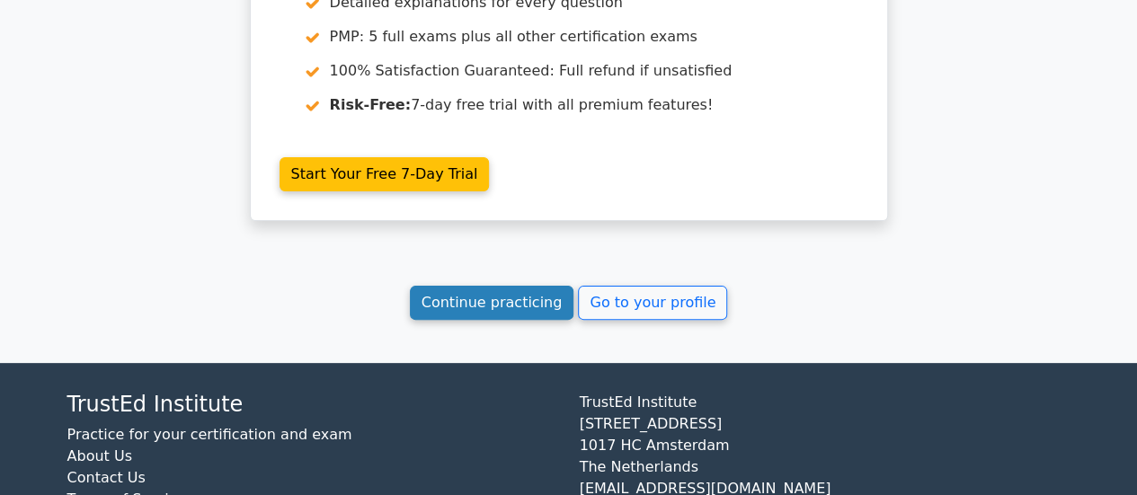
click at [496, 286] on link "Continue practicing" at bounding box center [492, 303] width 164 height 34
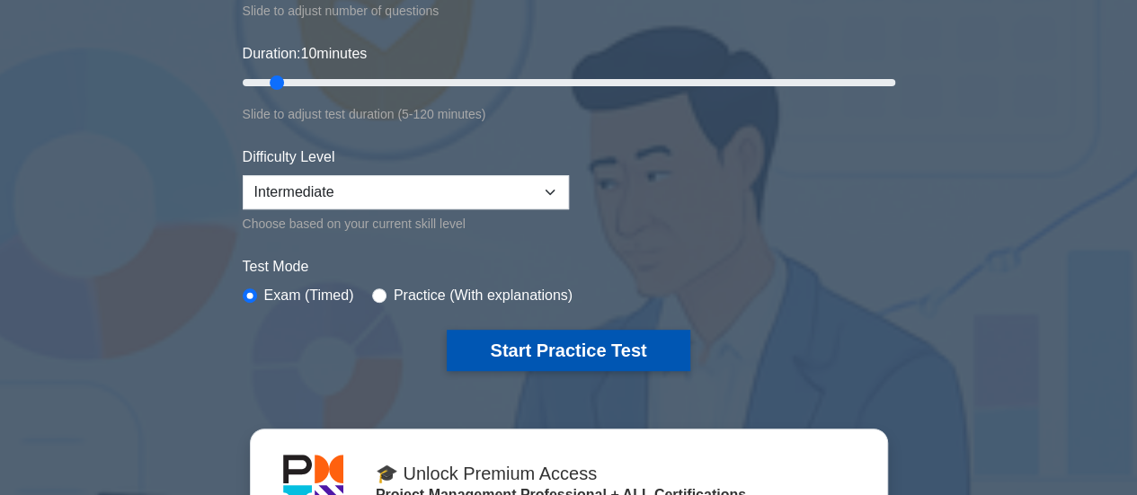
click at [564, 333] on button "Start Practice Test" at bounding box center [568, 350] width 243 height 41
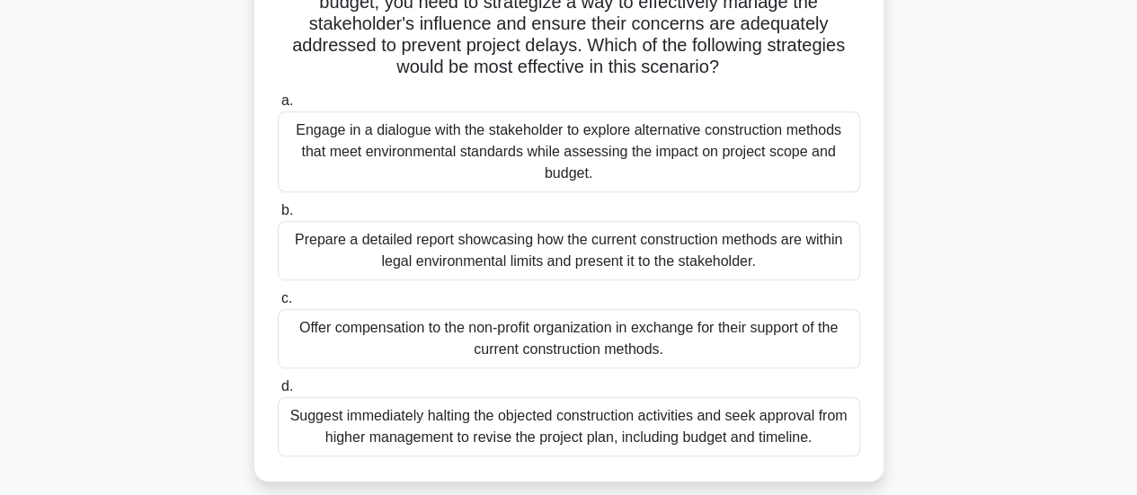
scroll to position [386, 0]
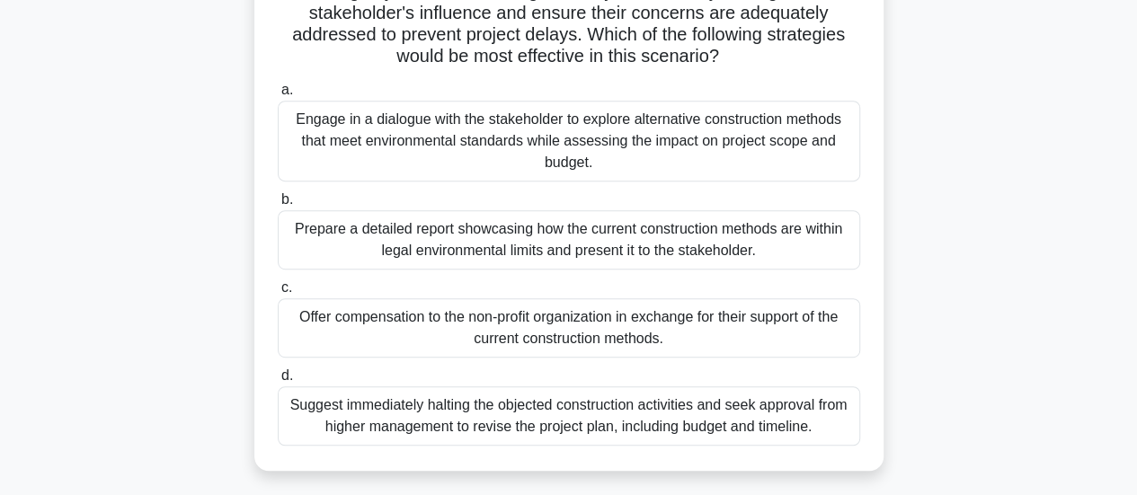
click at [654, 413] on div "Suggest immediately halting the objected construction activities and seek appro…" at bounding box center [569, 415] width 582 height 59
click at [278, 382] on input "d. Suggest immediately halting the objected construction activities and seek ap…" at bounding box center [278, 376] width 0 height 12
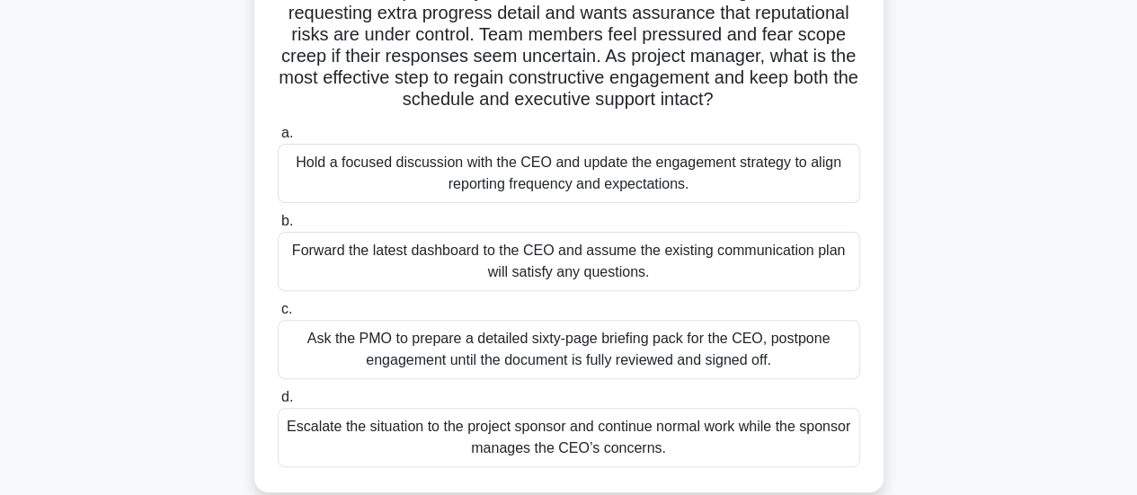
scroll to position [173, 0]
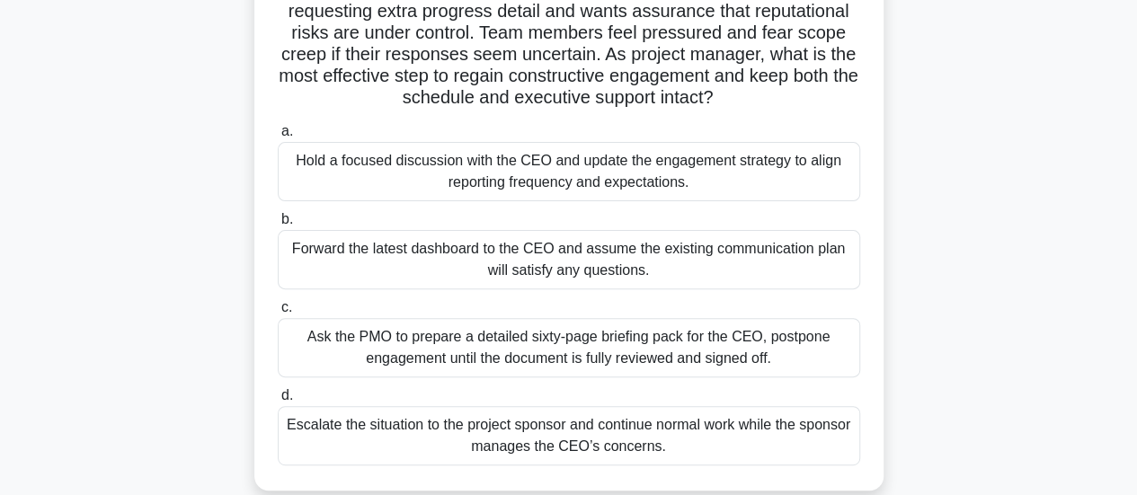
click at [752, 273] on div "Forward the latest dashboard to the CEO and assume the existing communication p…" at bounding box center [569, 259] width 582 height 59
click at [278, 226] on input "b. Forward the latest dashboard to the CEO and assume the existing communicatio…" at bounding box center [278, 220] width 0 height 12
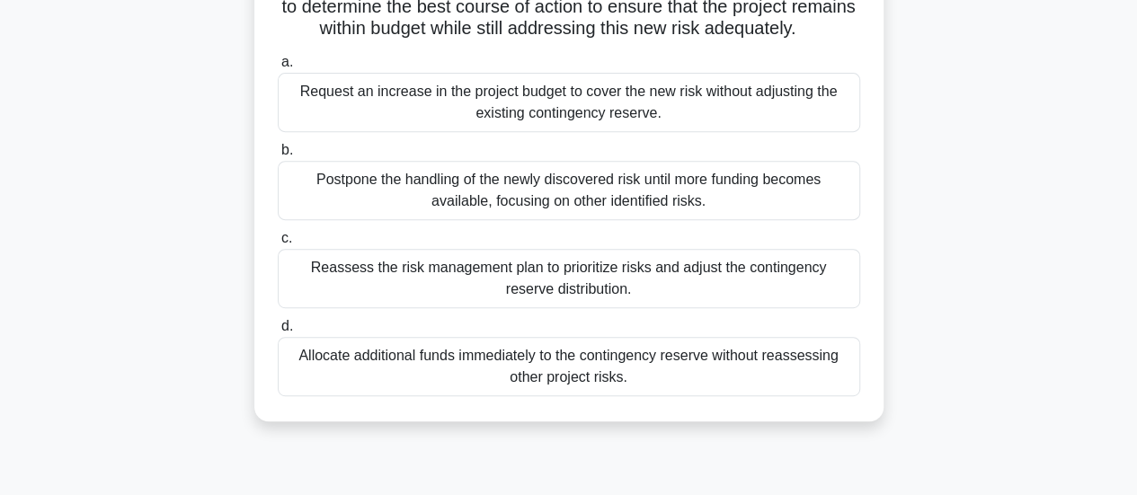
scroll to position [307, 0]
click at [759, 302] on div "Reassess the risk management plan to prioritize risks and adjust the contingenc…" at bounding box center [569, 277] width 582 height 59
click at [278, 244] on input "c. Reassess the risk management plan to prioritize risks and adjust the conting…" at bounding box center [278, 238] width 0 height 12
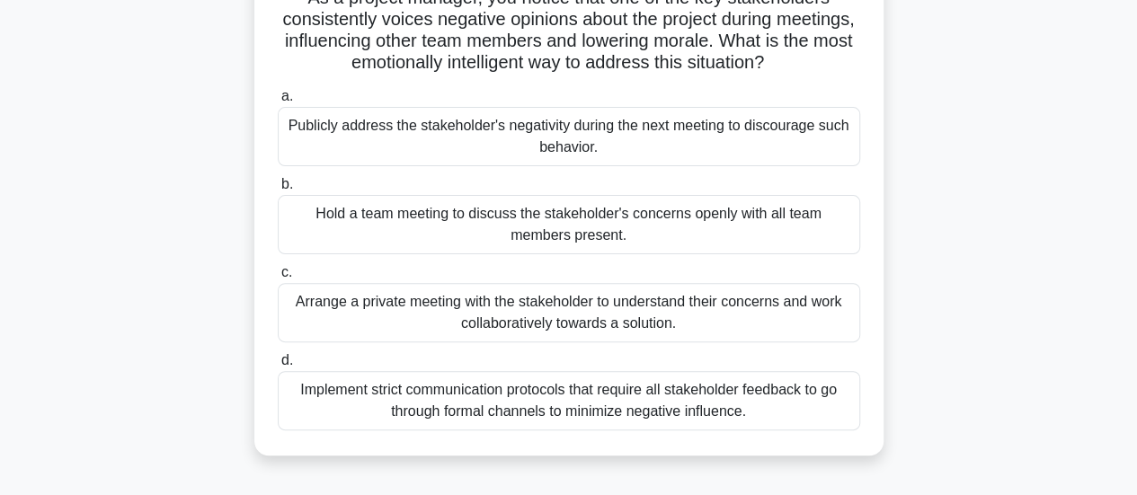
scroll to position [152, 0]
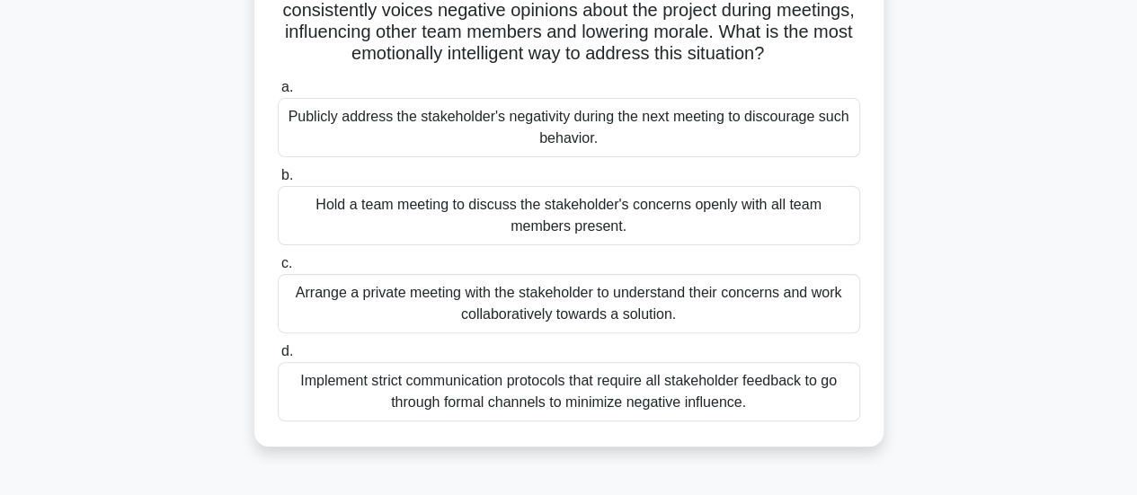
click at [739, 306] on div "Arrange a private meeting with the stakeholder to understand their concerns and…" at bounding box center [569, 303] width 582 height 59
click at [278, 270] on input "c. Arrange a private meeting with the stakeholder to understand their concerns …" at bounding box center [278, 264] width 0 height 12
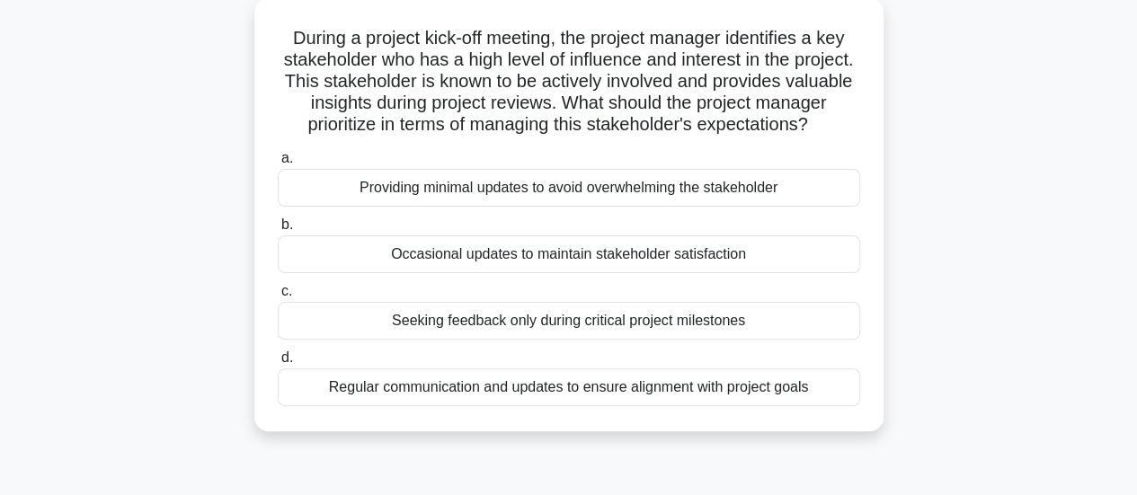
scroll to position [106, 0]
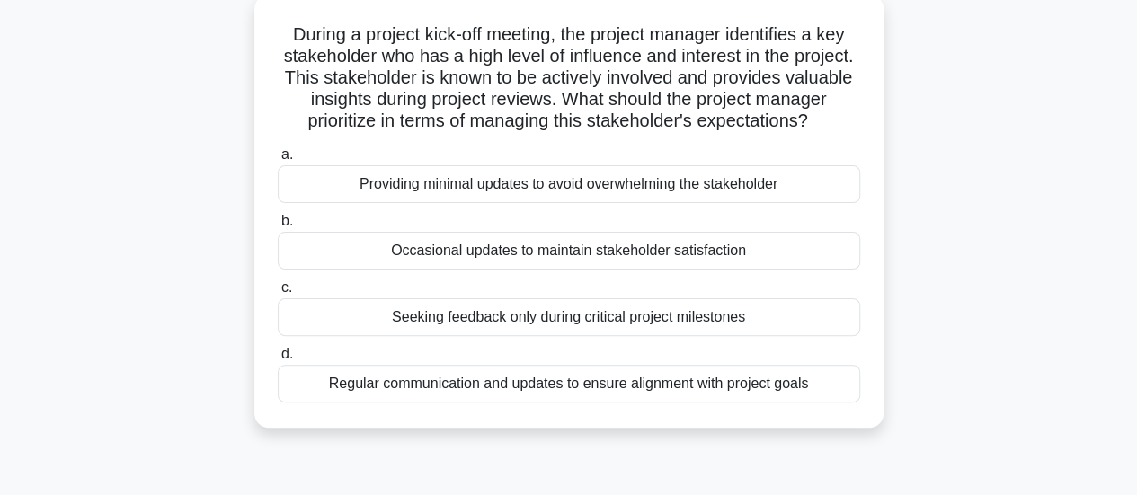
click at [724, 403] on div "Regular communication and updates to ensure alignment with project goals" at bounding box center [569, 384] width 582 height 38
click at [278, 360] on input "d. Regular communication and updates to ensure alignment with project goals" at bounding box center [278, 355] width 0 height 12
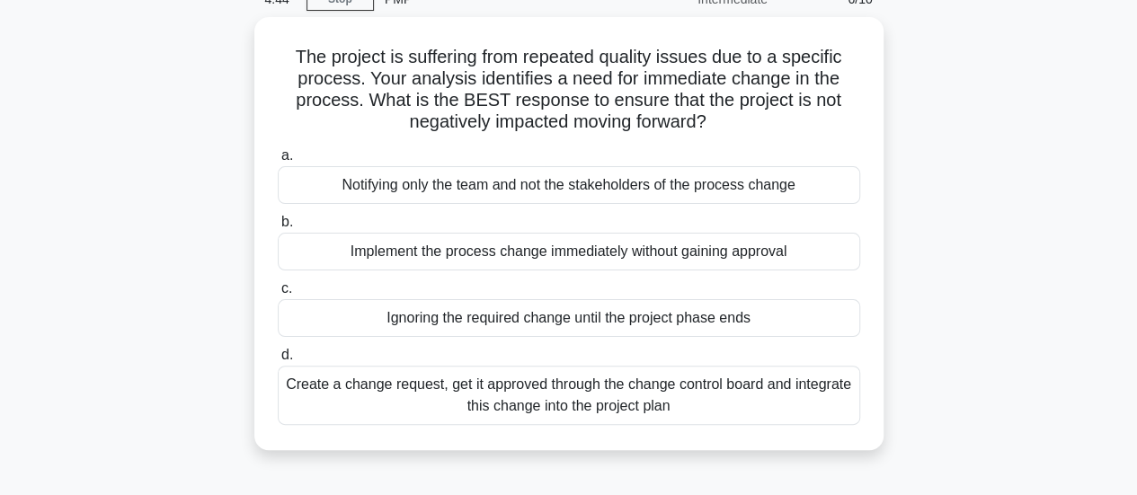
scroll to position [102, 0]
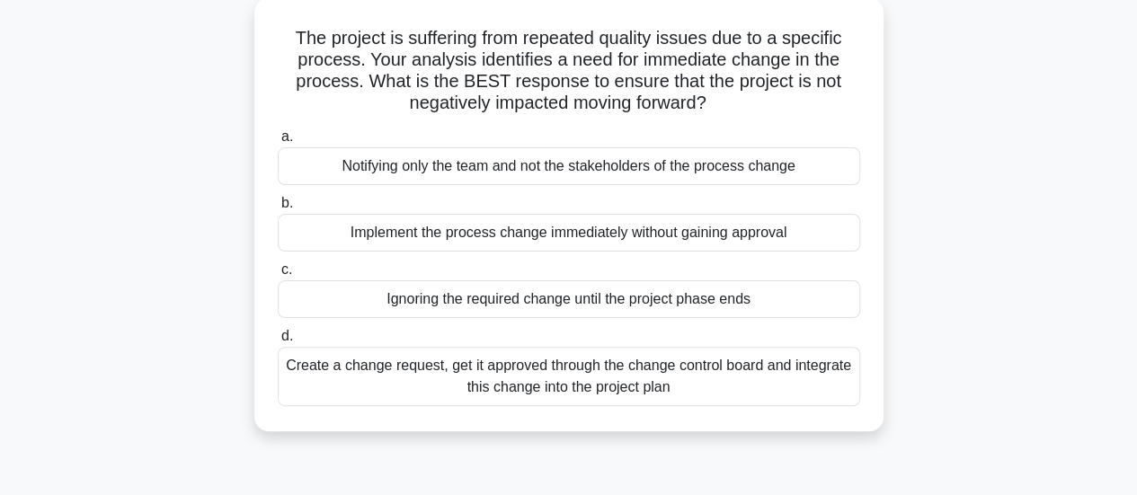
click at [717, 389] on div "Create a change request, get it approved through the change control board and i…" at bounding box center [569, 376] width 582 height 59
click at [278, 342] on input "d. Create a change request, get it approved through the change control board an…" at bounding box center [278, 337] width 0 height 12
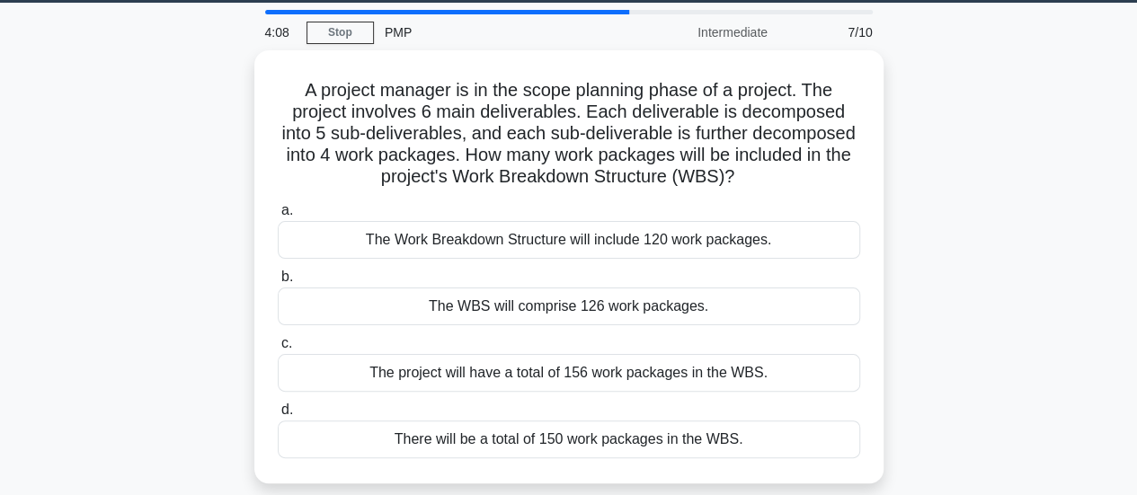
scroll to position [56, 0]
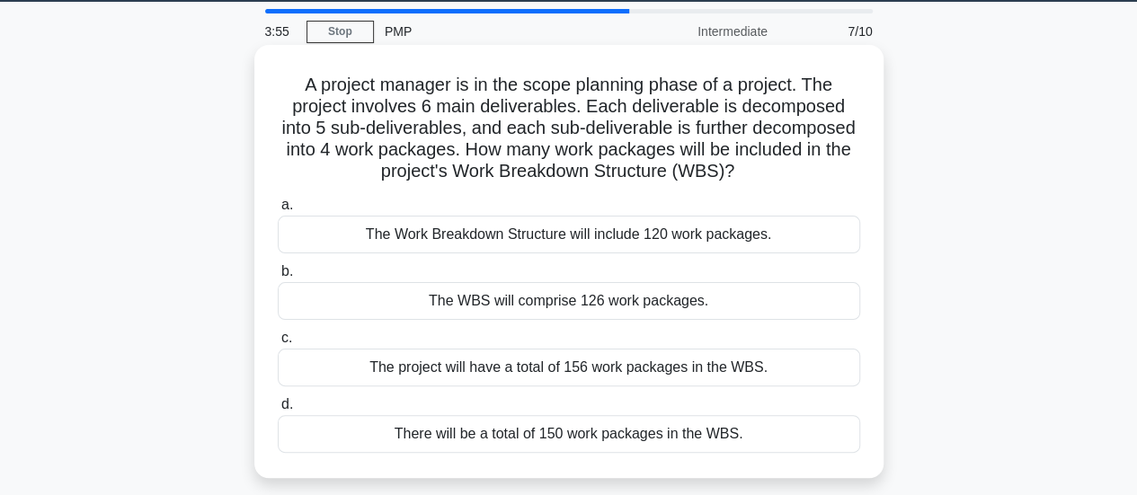
click at [725, 242] on div "The Work Breakdown Structure will include 120 work packages." at bounding box center [569, 235] width 582 height 38
click at [278, 211] on input "a. The Work Breakdown Structure will include 120 work packages." at bounding box center [278, 206] width 0 height 12
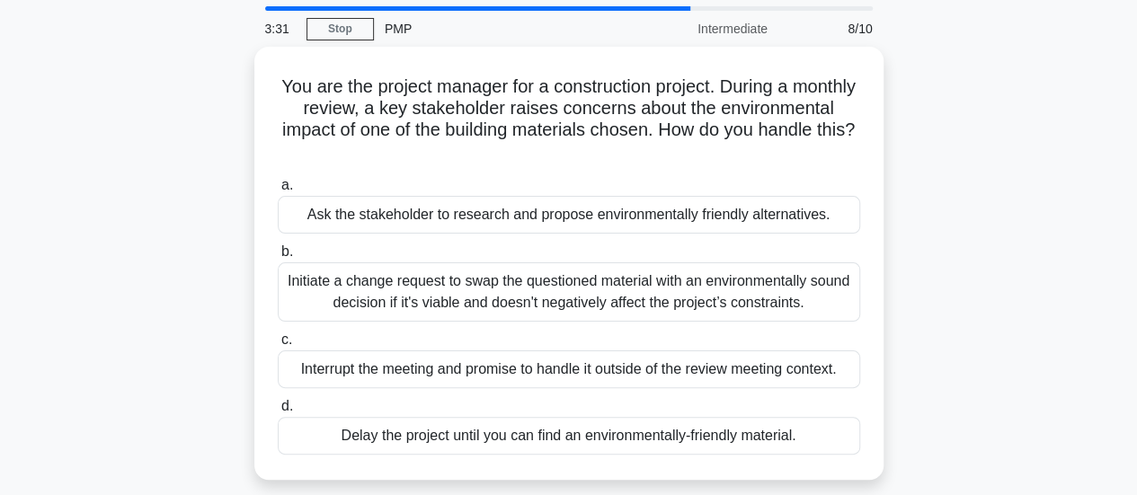
scroll to position [61, 0]
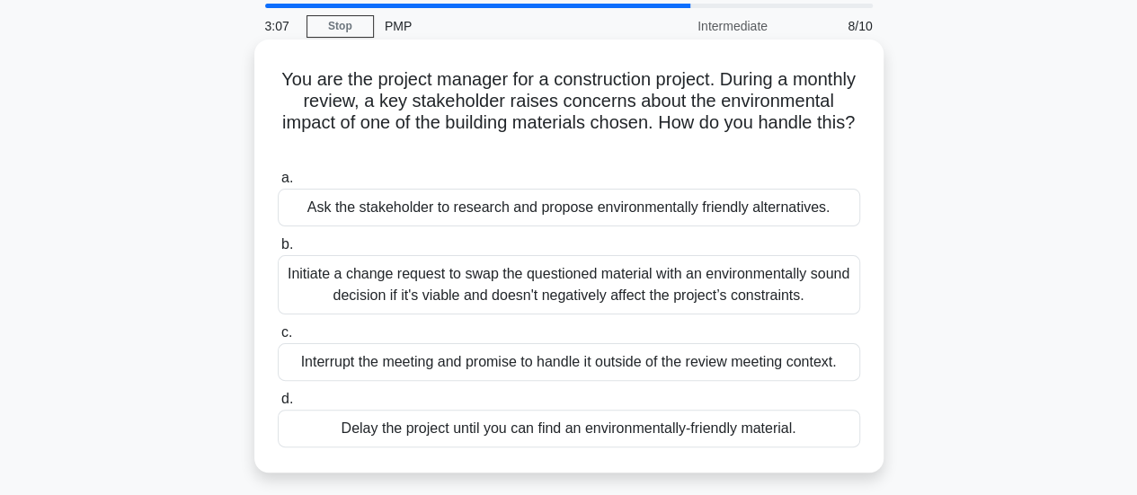
click at [760, 281] on div "Initiate a change request to swap the questioned material with an environmental…" at bounding box center [569, 284] width 582 height 59
click at [278, 251] on input "b. Initiate a change request to swap the questioned material with an environmen…" at bounding box center [278, 245] width 0 height 12
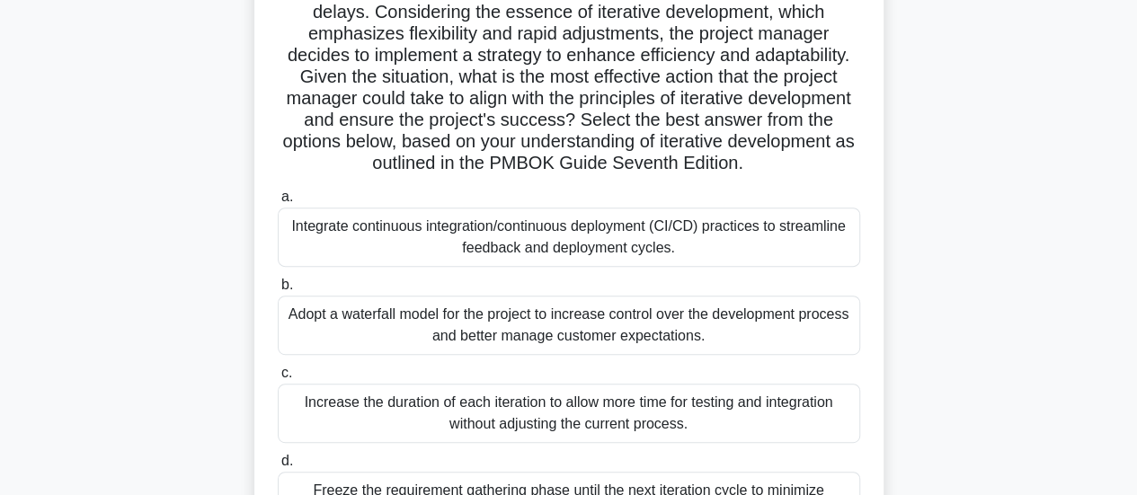
scroll to position [290, 0]
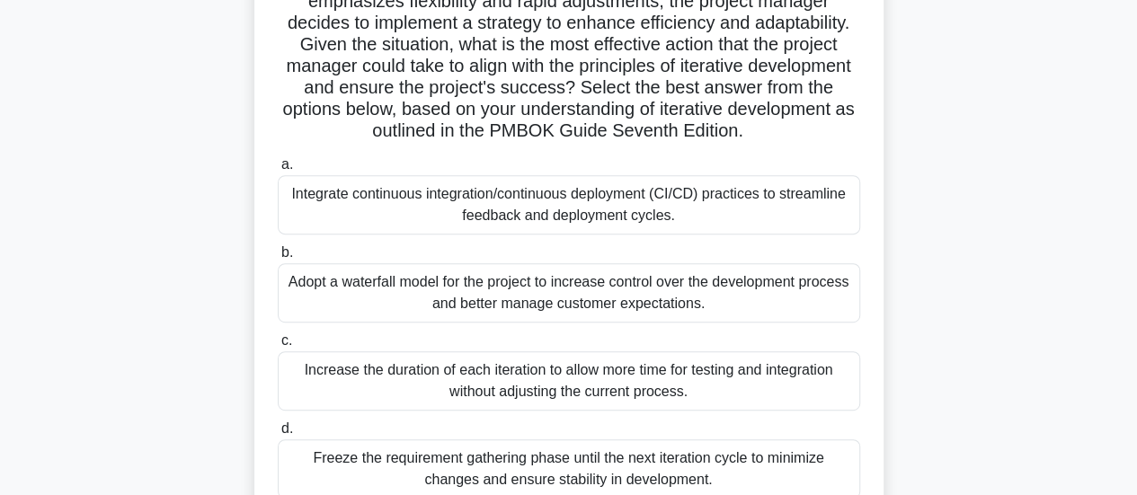
click at [706, 205] on div "Integrate continuous integration/continuous deployment (CI/CD) practices to str…" at bounding box center [569, 204] width 582 height 59
click at [278, 171] on input "a. Integrate continuous integration/continuous deployment (CI/CD) practices to …" at bounding box center [278, 165] width 0 height 12
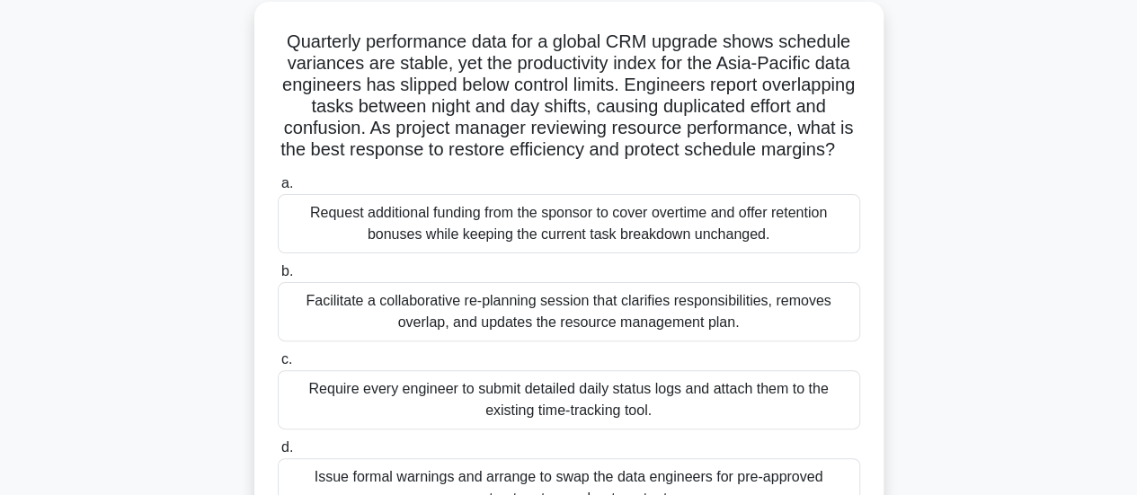
scroll to position [124, 0]
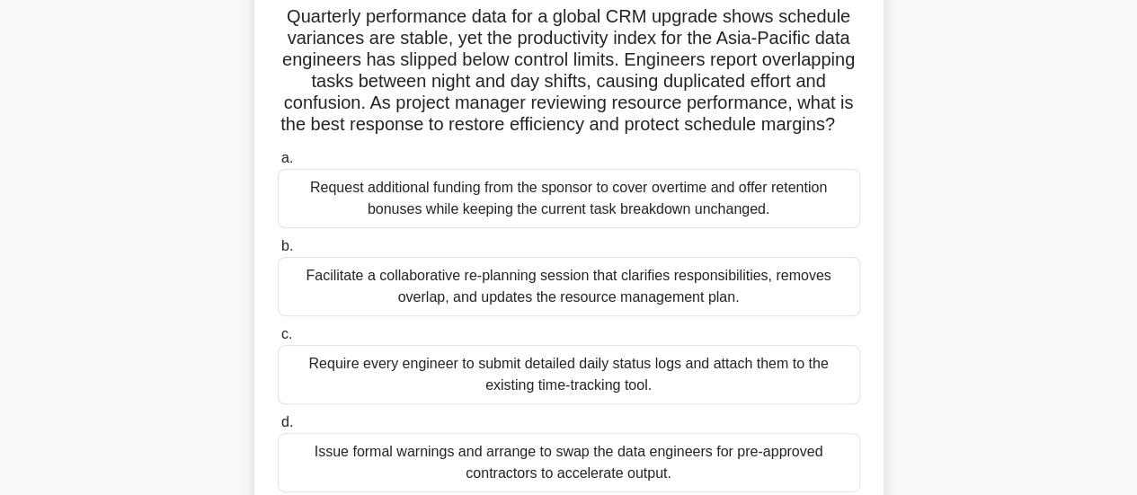
click at [710, 294] on div "Facilitate a collaborative re-planning session that clarifies responsibilities,…" at bounding box center [569, 286] width 582 height 59
click at [278, 253] on input "b. Facilitate a collaborative re-planning session that clarifies responsibiliti…" at bounding box center [278, 247] width 0 height 12
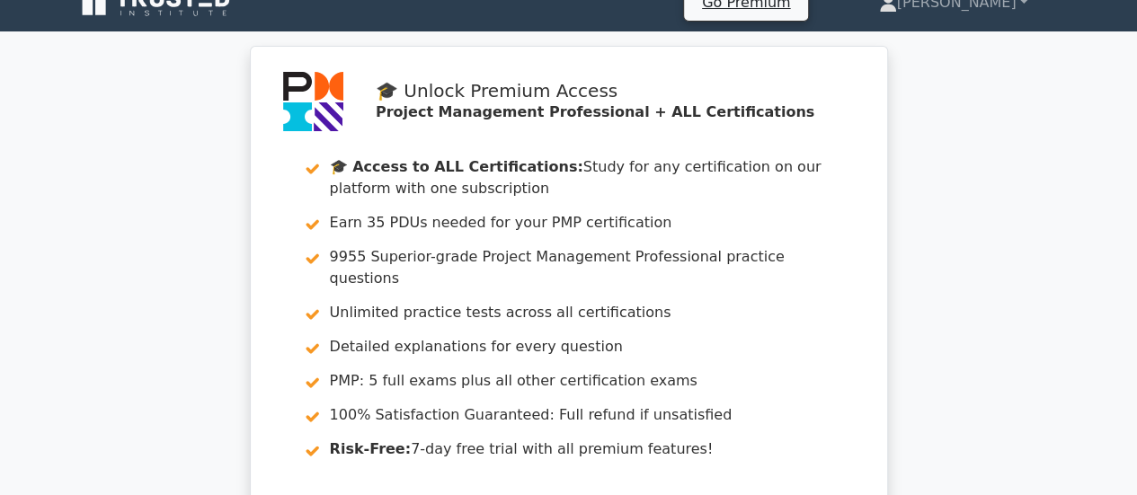
scroll to position [25, 0]
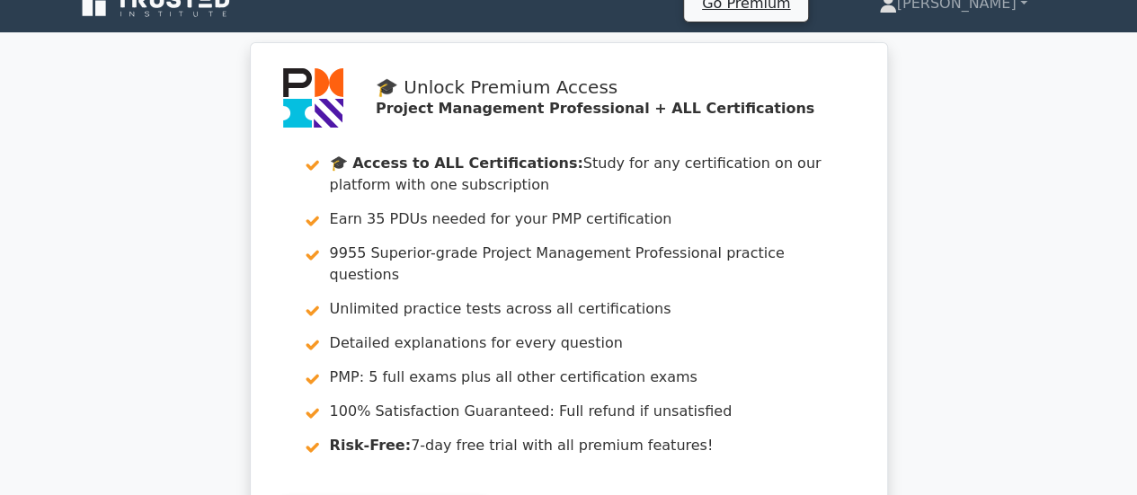
drag, startPoint x: 0, startPoint y: 0, endPoint x: 712, endPoint y: 294, distance: 770.1
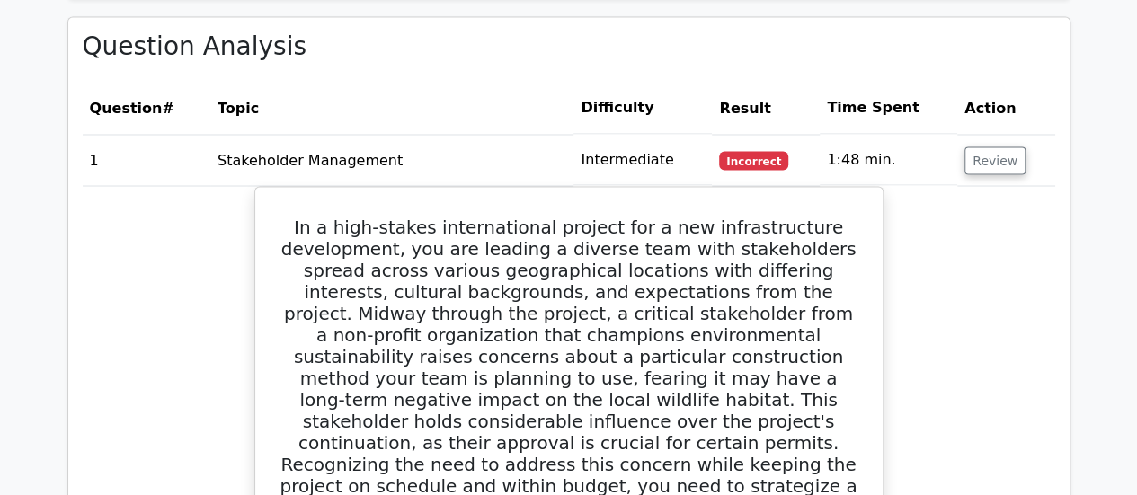
scroll to position [1513, 0]
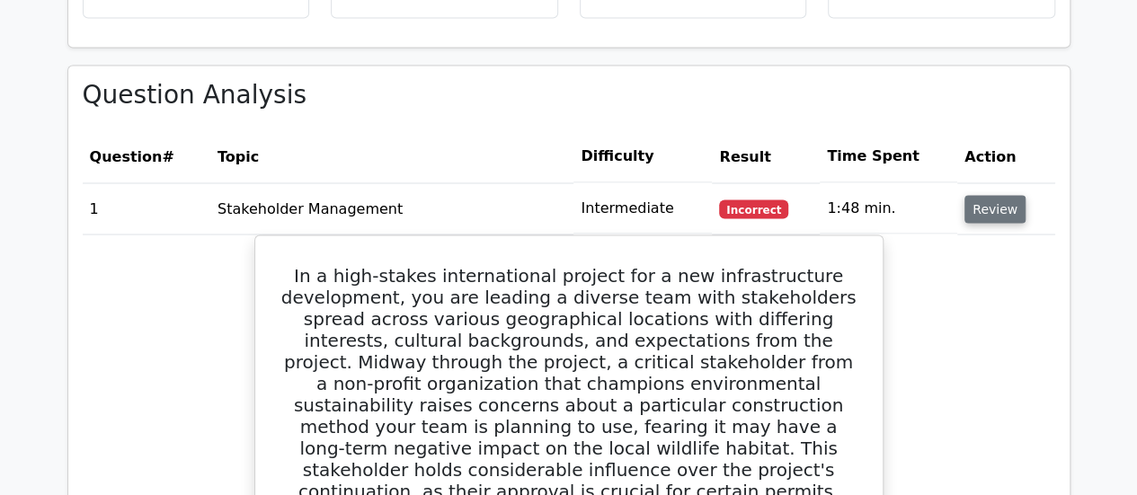
click at [986, 195] on button "Review" at bounding box center [994, 209] width 61 height 28
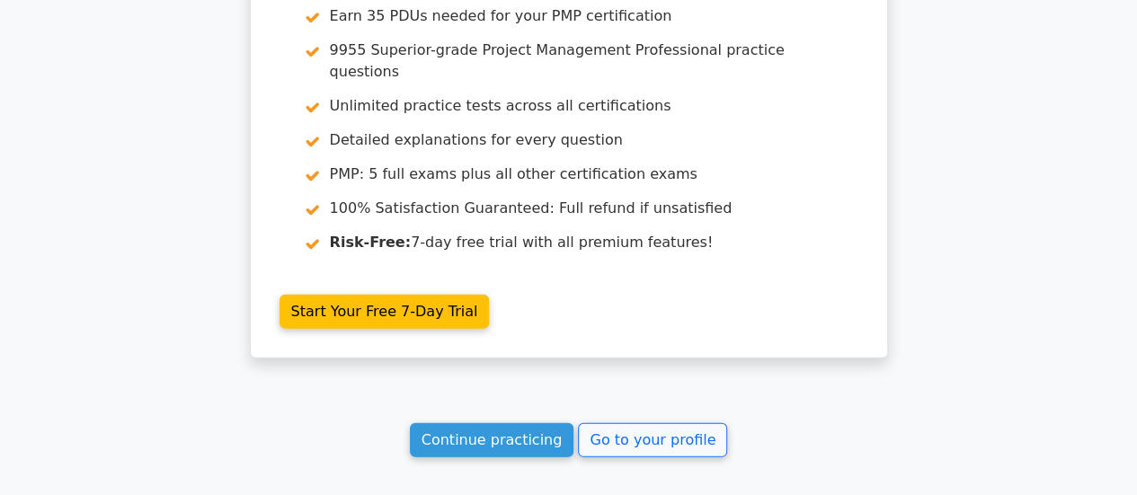
scroll to position [2476, 0]
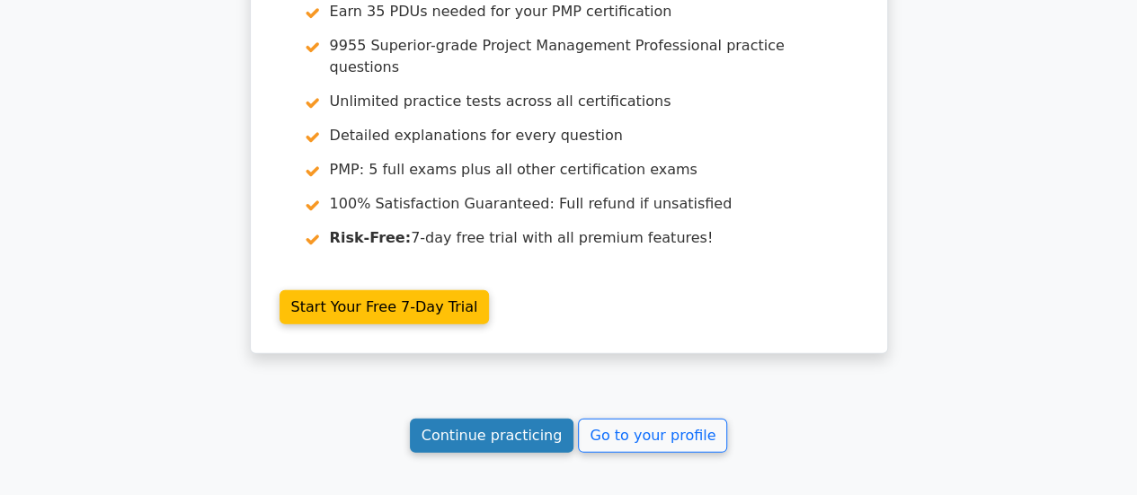
click at [551, 419] on link "Continue practicing" at bounding box center [492, 436] width 164 height 34
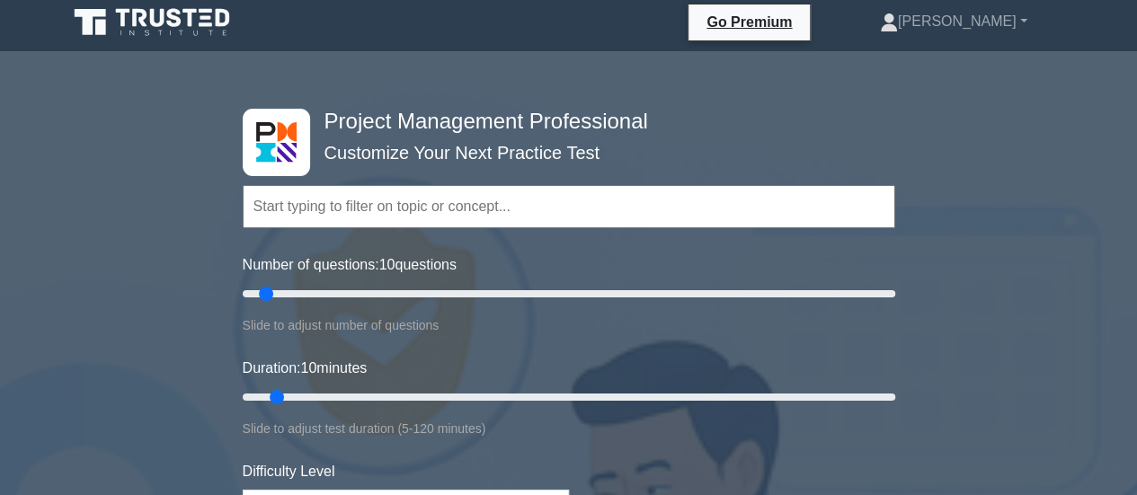
scroll to position [7, 0]
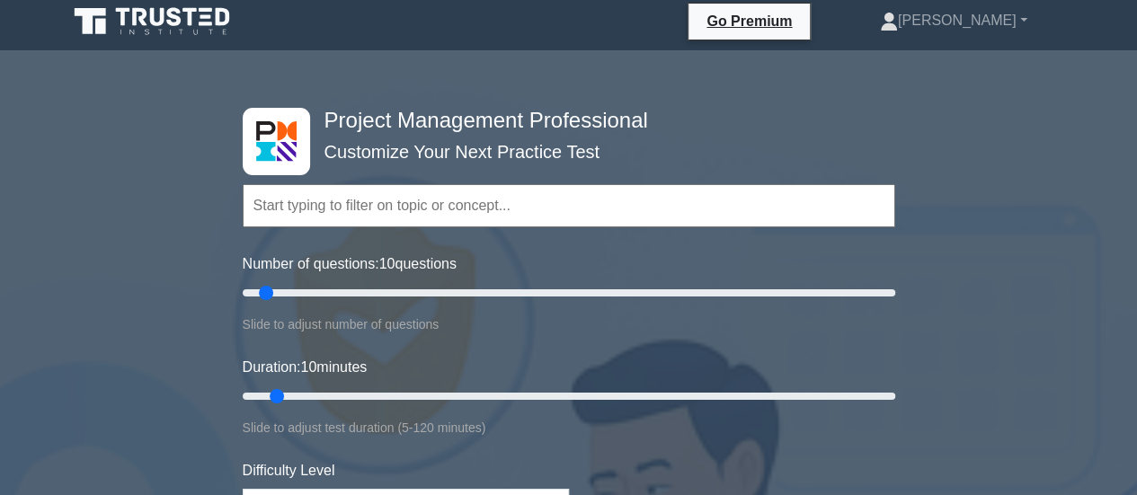
click at [697, 171] on div "Topics Scope Management Time Management Cost Management Quality Management Risk…" at bounding box center [569, 180] width 653 height 102
click at [459, 204] on input "text" at bounding box center [569, 205] width 653 height 43
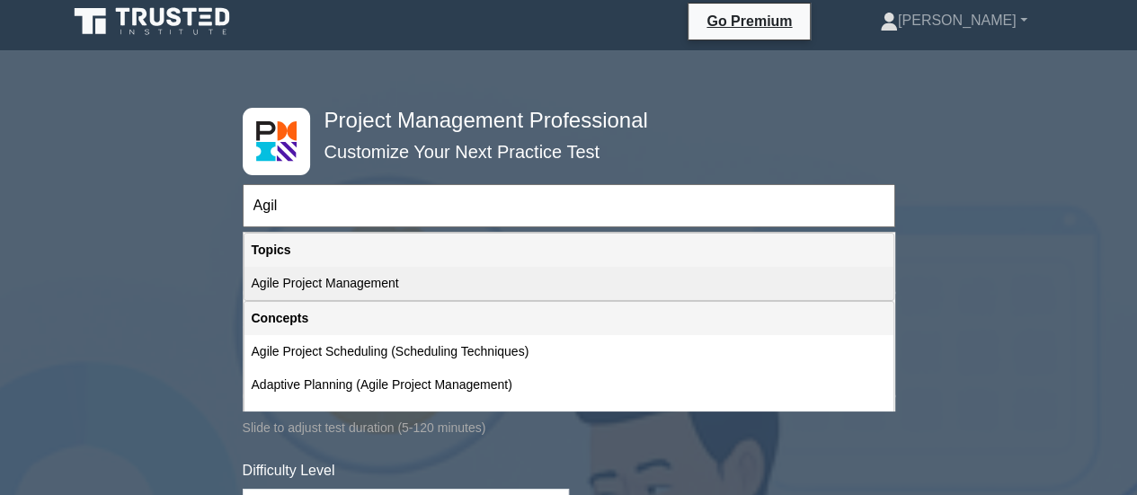
click at [428, 287] on div "Agile Project Management" at bounding box center [568, 283] width 649 height 33
type input "Agile Project Management"
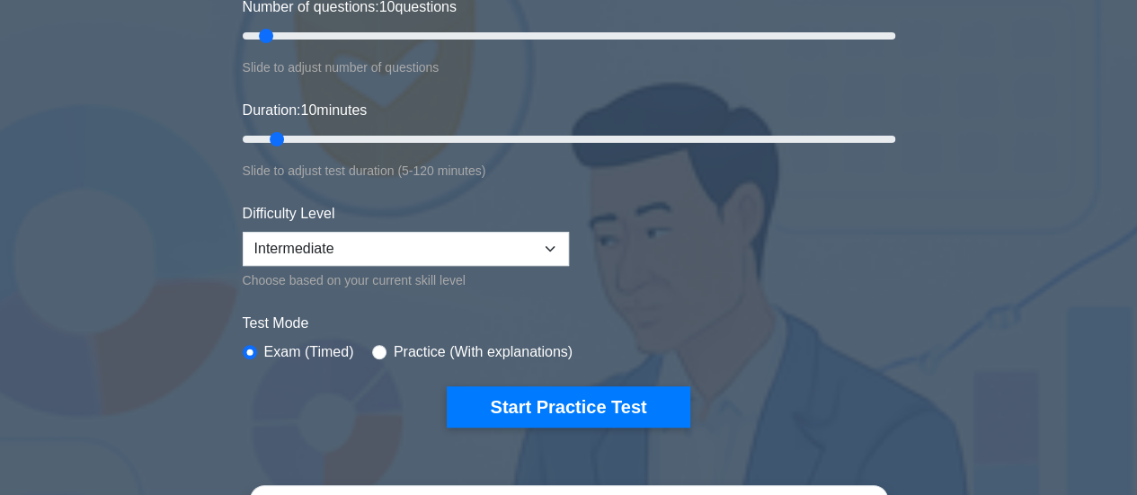
scroll to position [274, 0]
